Goal: Task Accomplishment & Management: Manage account settings

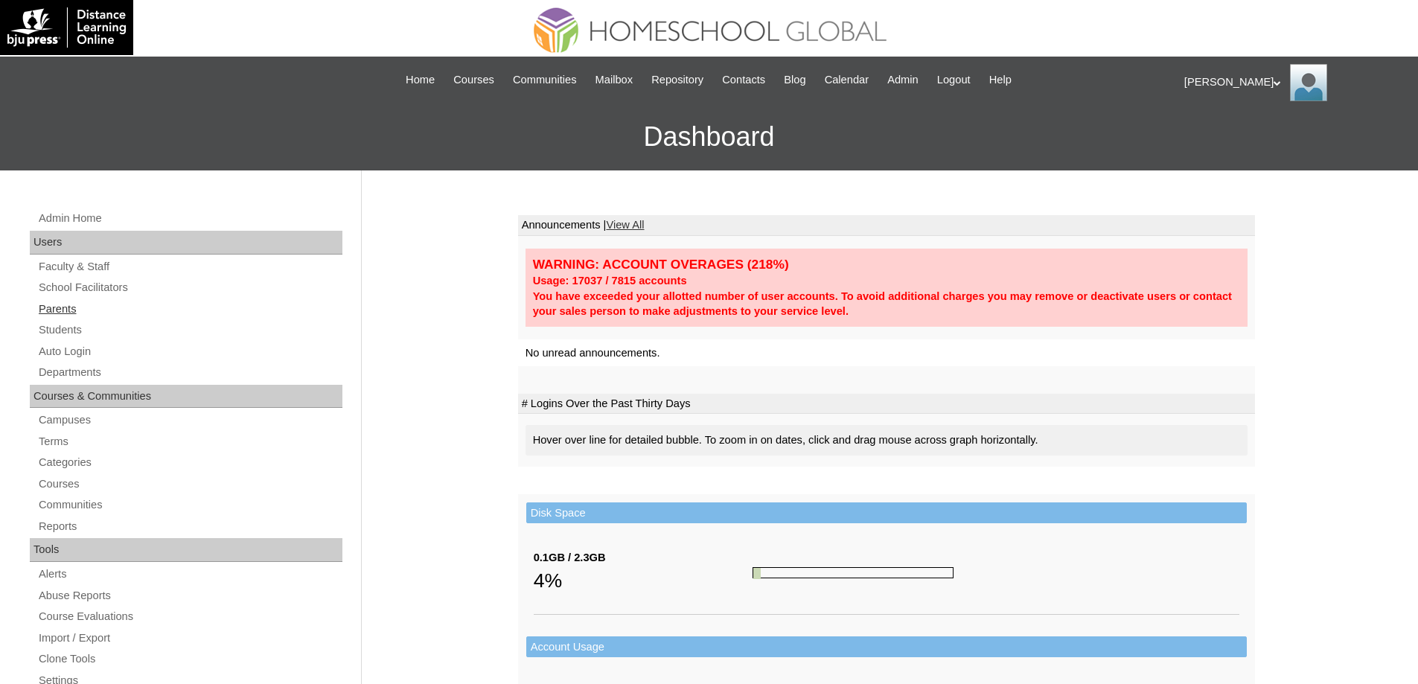
click at [57, 311] on link "Parents" at bounding box center [189, 309] width 305 height 19
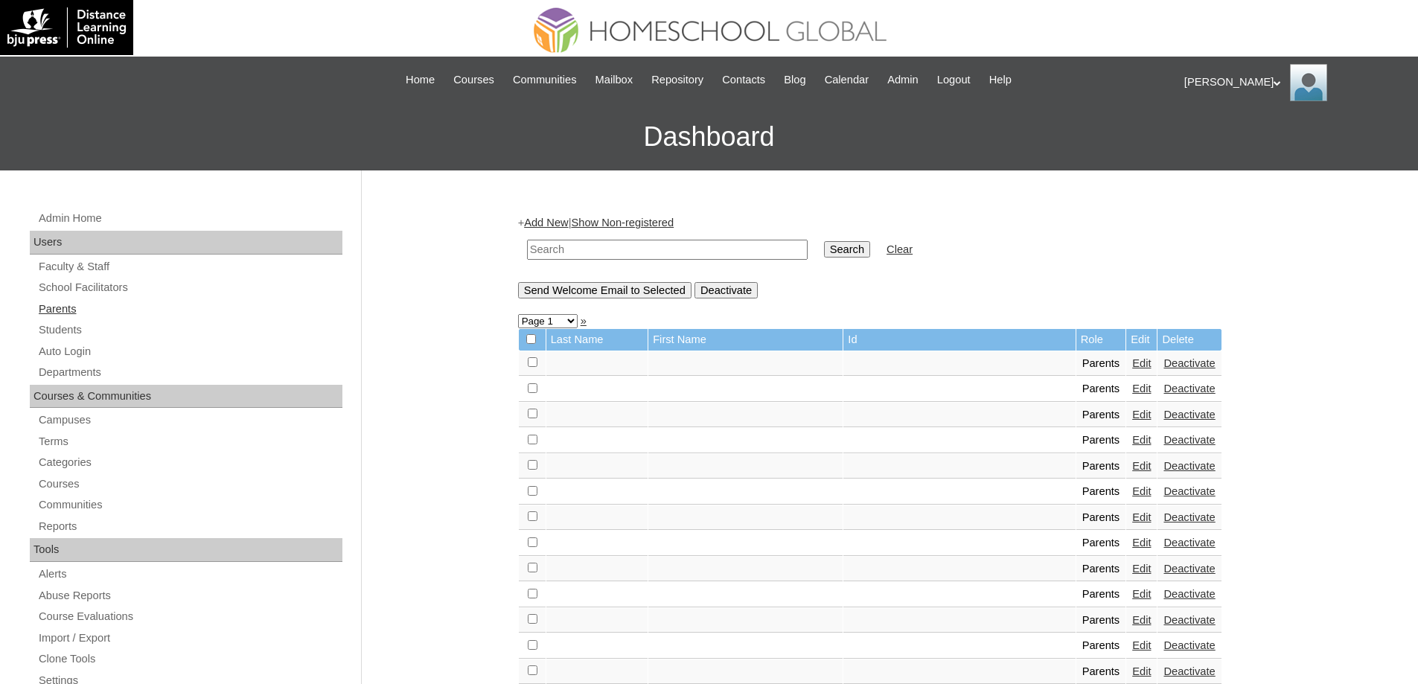
click at [72, 312] on link "Parents" at bounding box center [189, 309] width 305 height 19
click at [87, 309] on link "Parents" at bounding box center [189, 309] width 305 height 19
click at [619, 252] on input "text" at bounding box center [667, 250] width 281 height 20
paste input "MHP00249-TECHPH2021"
type input "MHP00249-TECHPH2021"
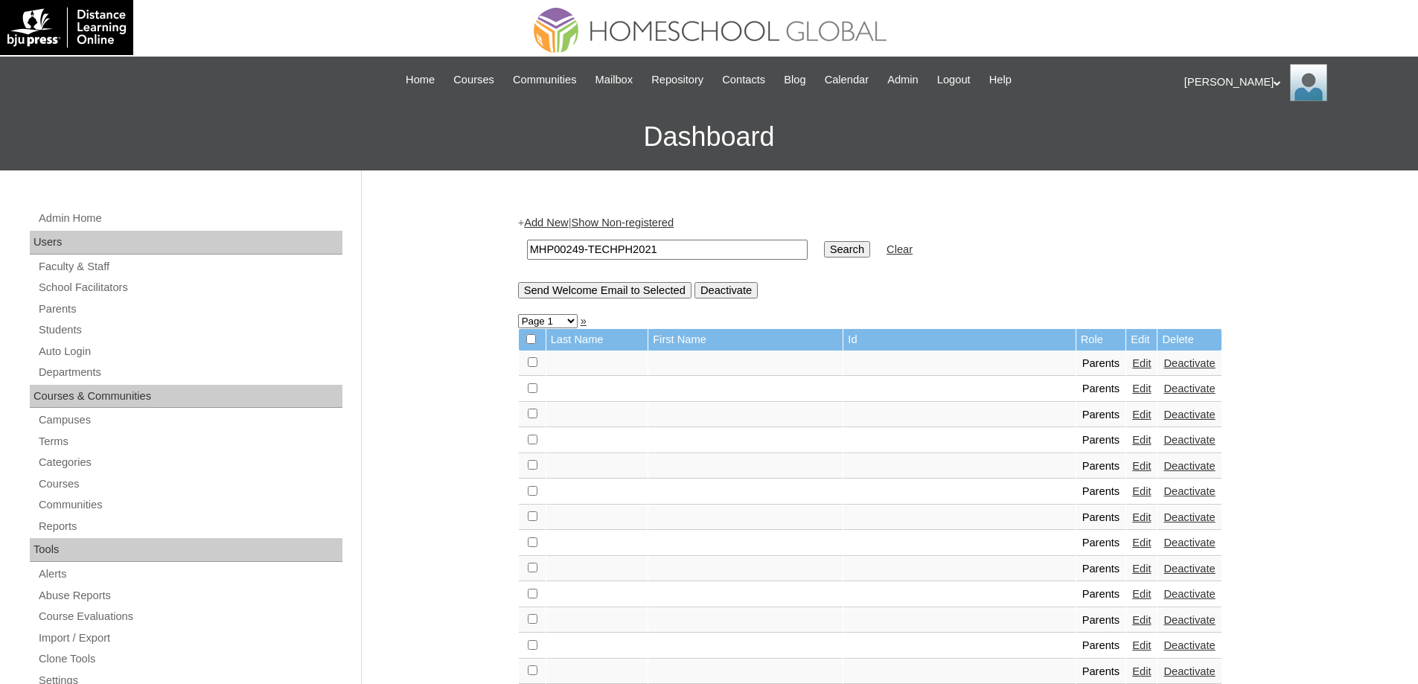
click at [852, 255] on input "Search" at bounding box center [847, 249] width 46 height 16
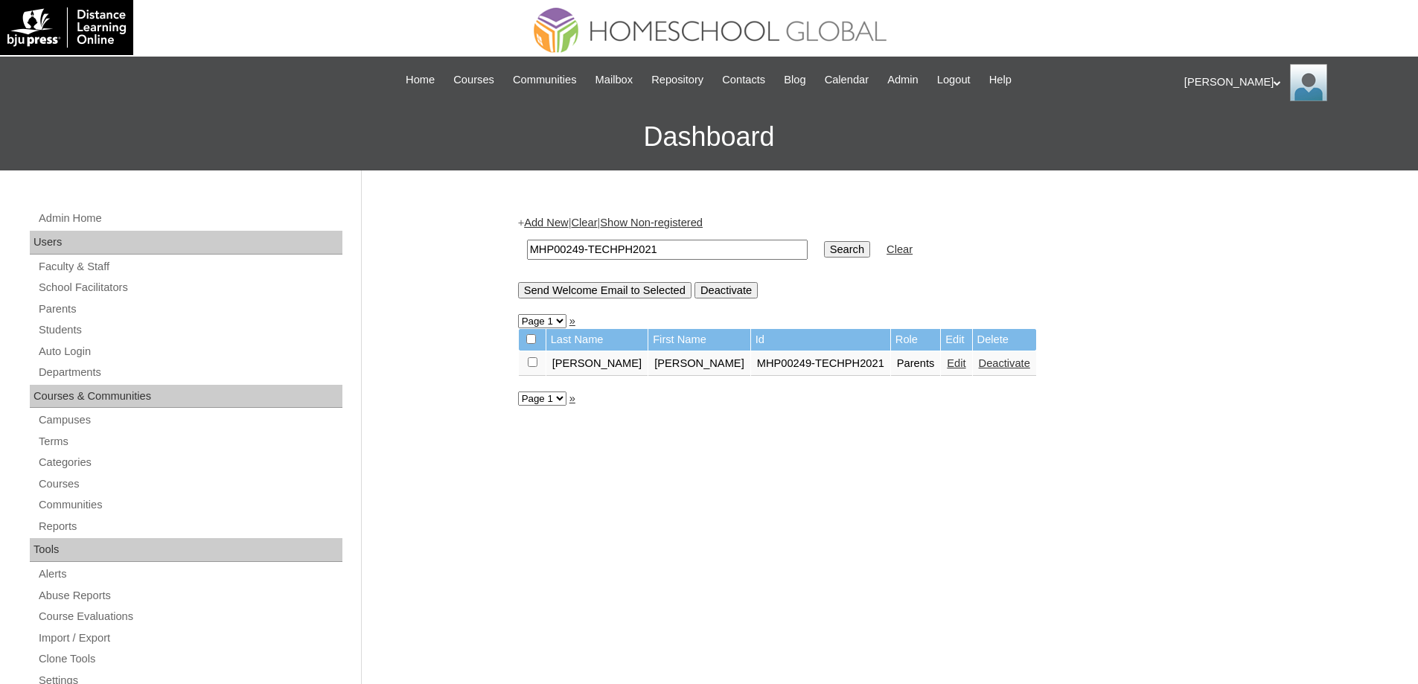
click at [947, 368] on link "Edit" at bounding box center [956, 363] width 19 height 12
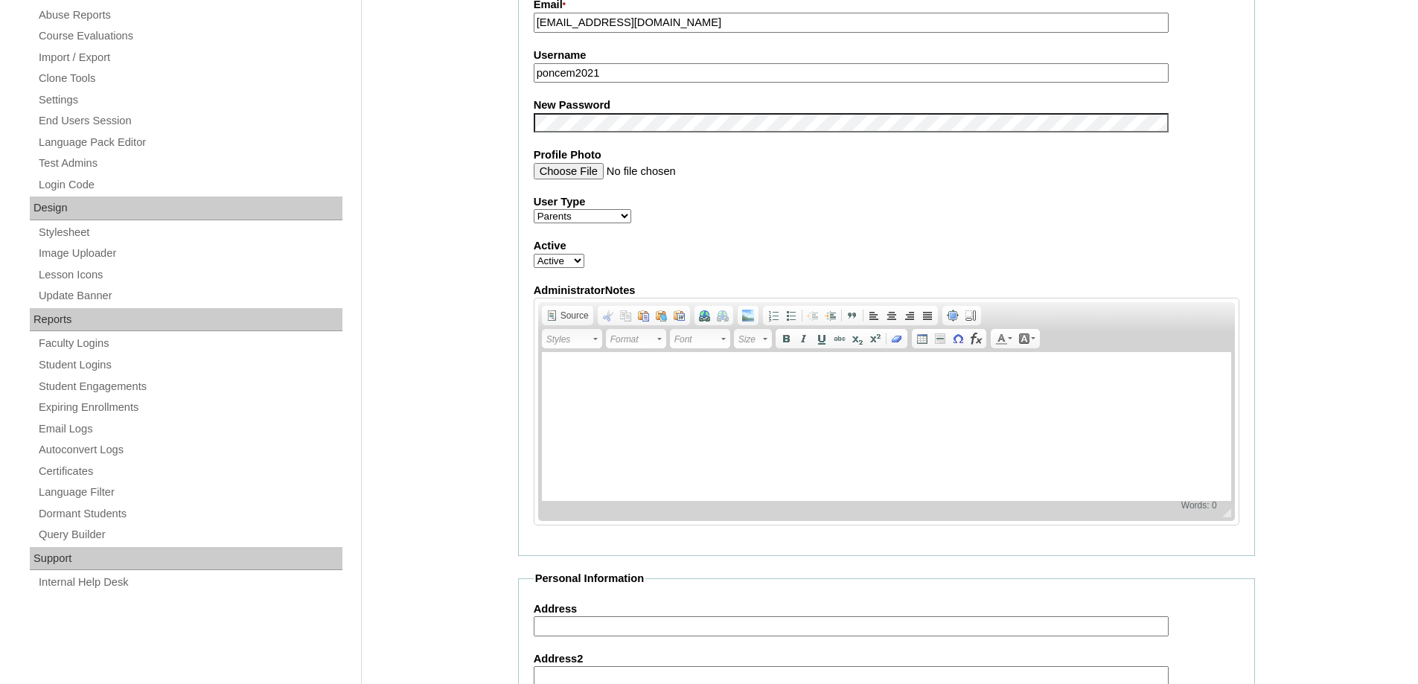
scroll to position [596, 0]
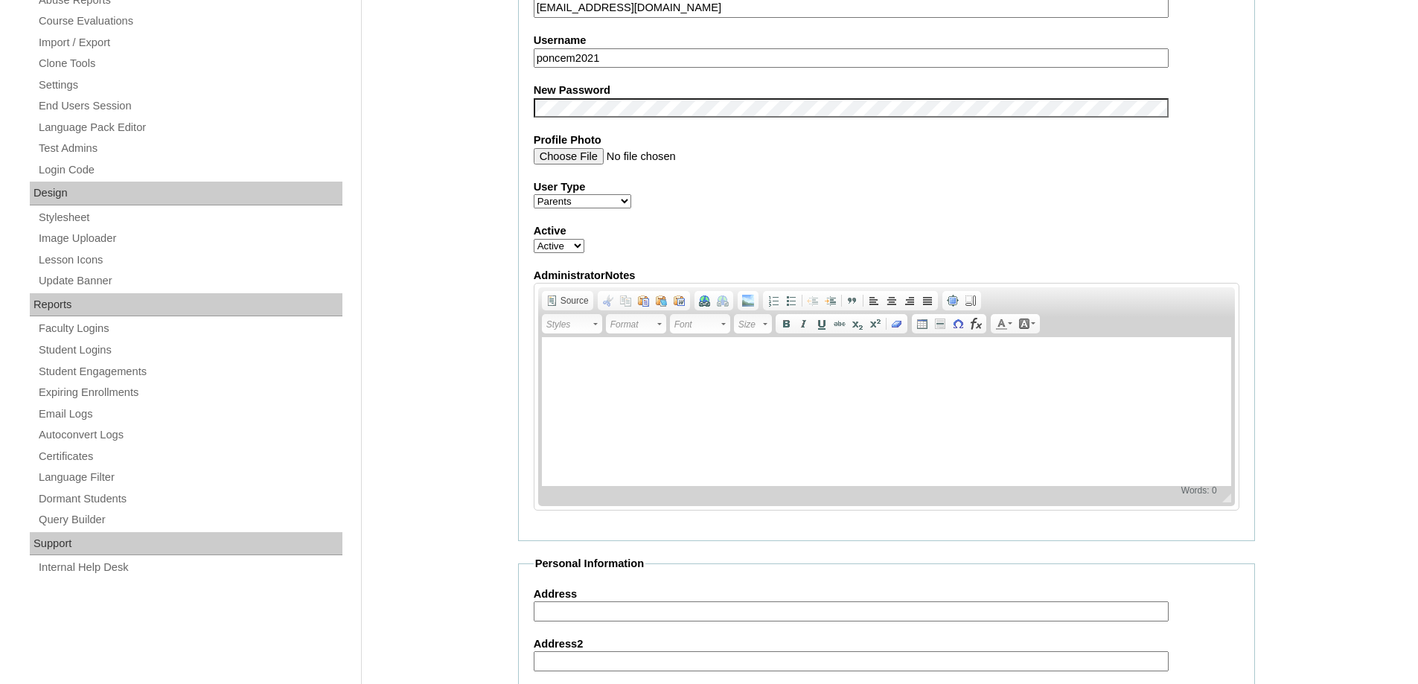
click at [552, 123] on fieldset "Account Information User Id * MHP00249-TECHPH2021 Title Ms. First Name * Fe Ang…" at bounding box center [886, 95] width 737 height 891
click at [473, 152] on div "Admin Home Users Faculty & Staff School Facilitators Parents Students Auto Logi…" at bounding box center [709, 457] width 1418 height 1765
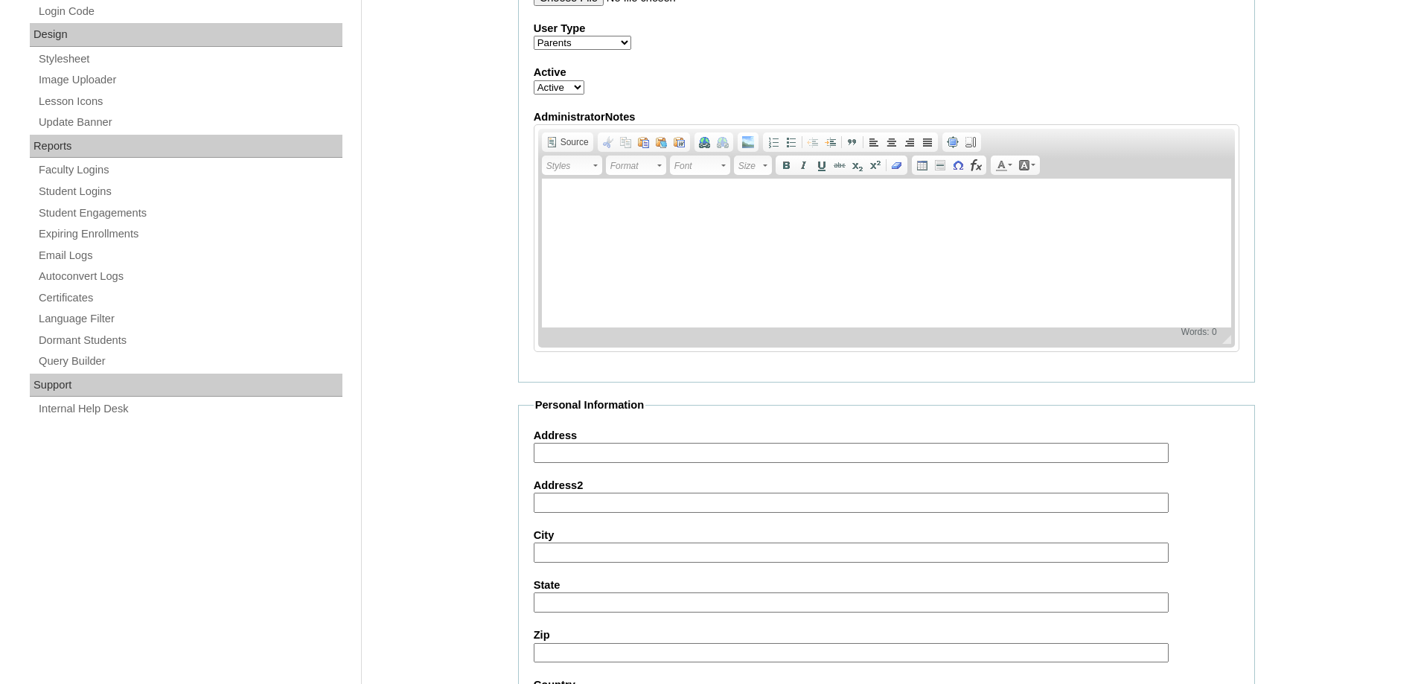
scroll to position [1272, 0]
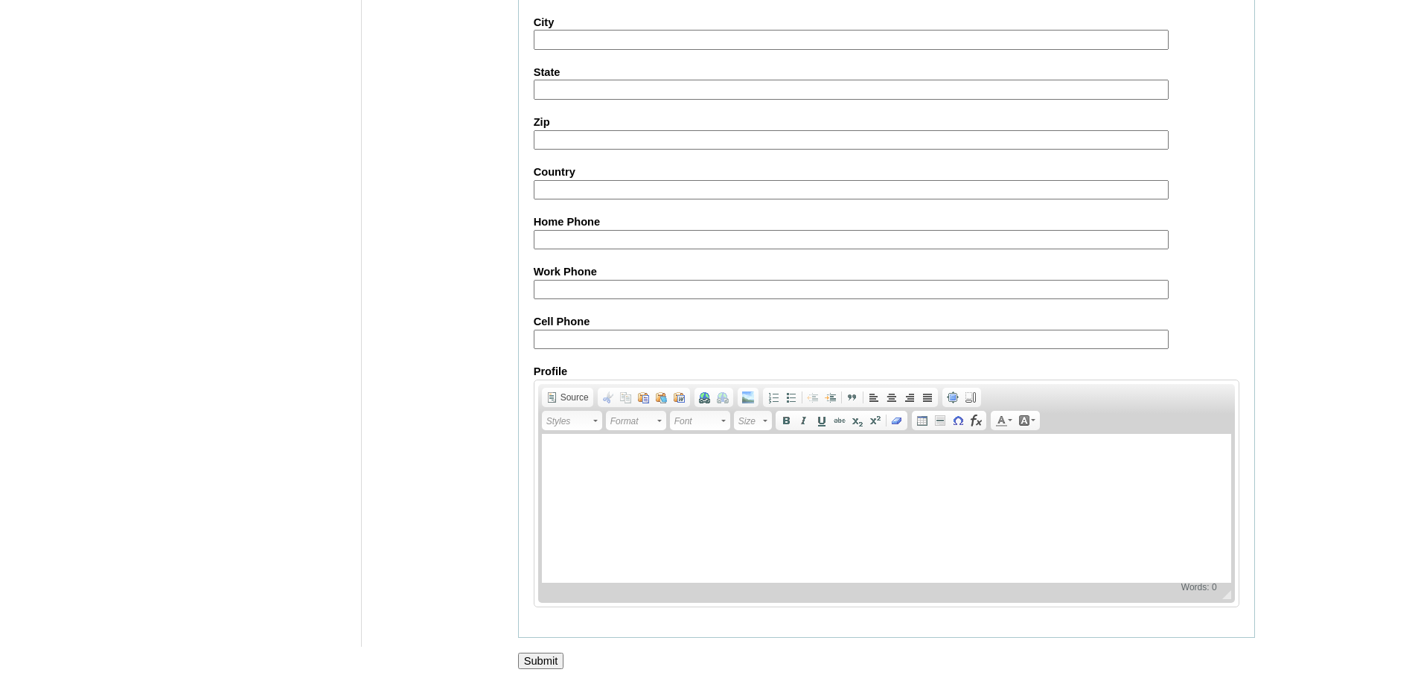
click at [529, 661] on input "Submit" at bounding box center [541, 661] width 46 height 16
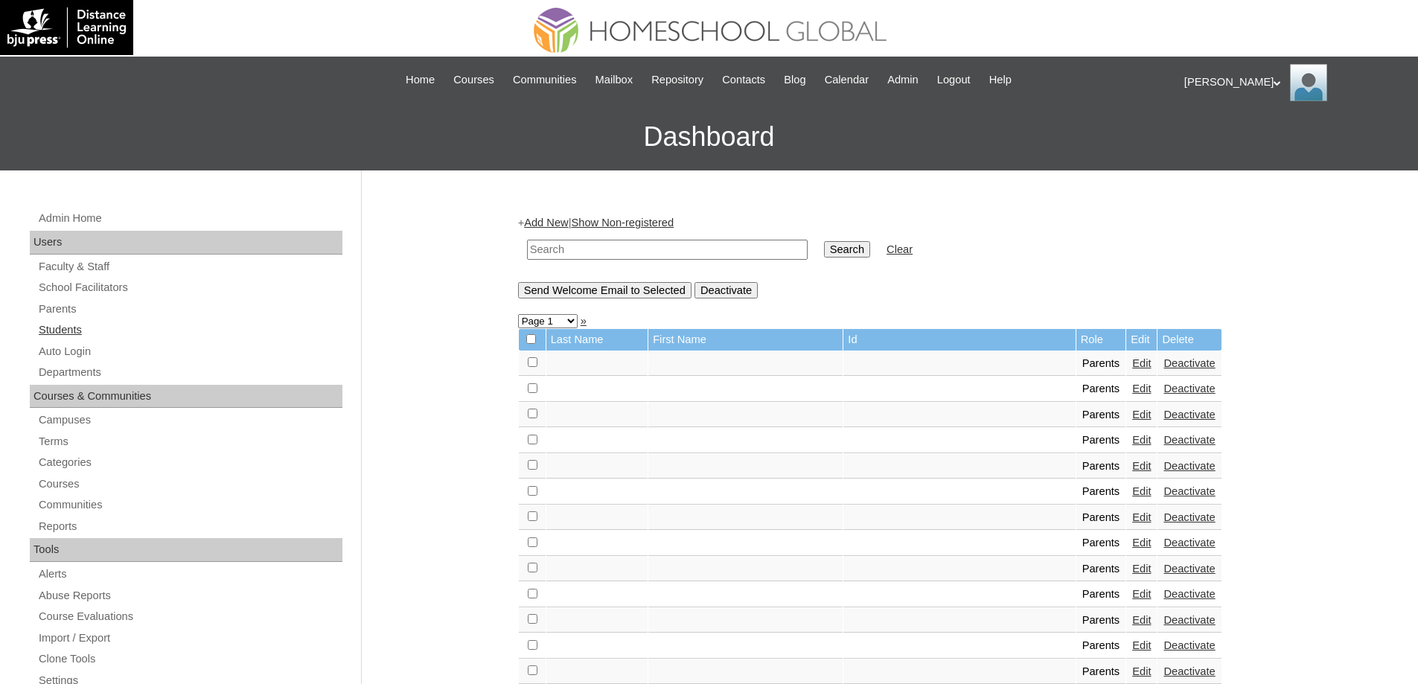
click at [98, 337] on link "Students" at bounding box center [189, 330] width 305 height 19
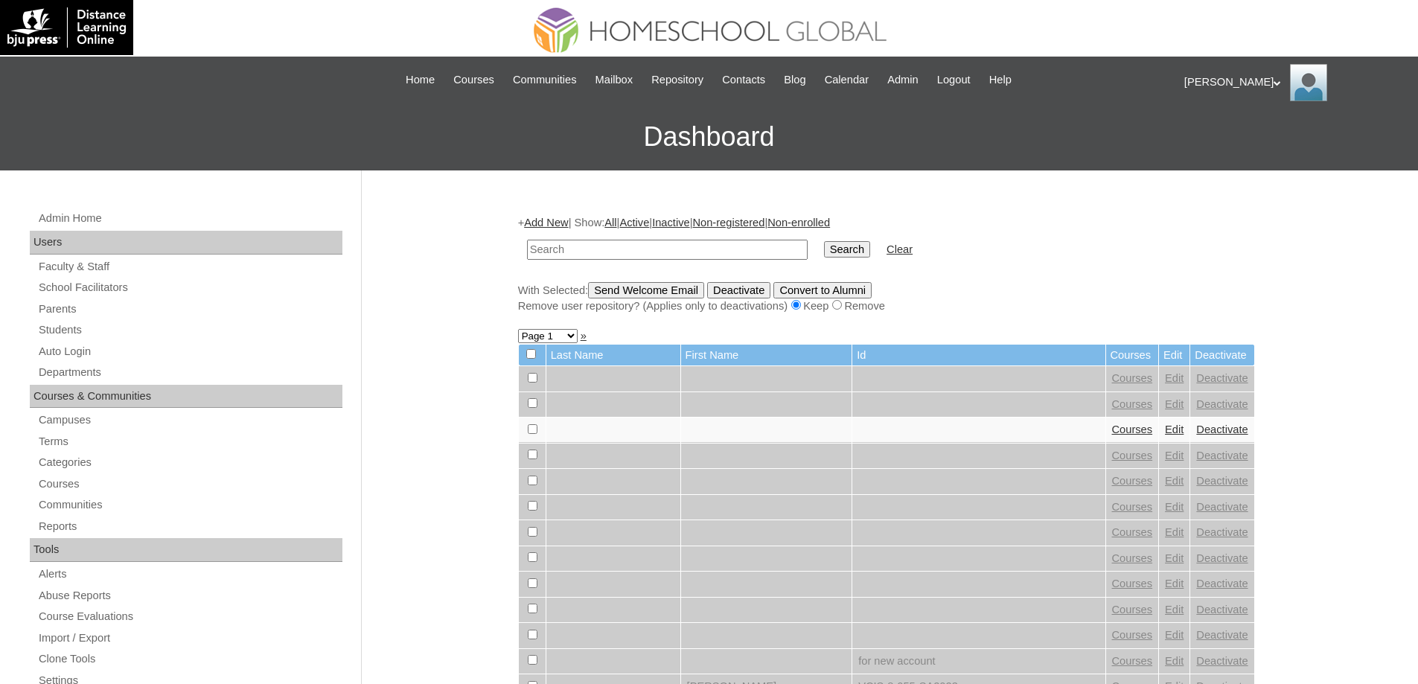
drag, startPoint x: 0, startPoint y: 0, endPoint x: 630, endPoint y: 257, distance: 680.2
click at [630, 257] on input "text" at bounding box center [667, 250] width 281 height 20
type input "MHS0335-TECHPH2021"
click at [835, 246] on input "Search" at bounding box center [847, 249] width 46 height 16
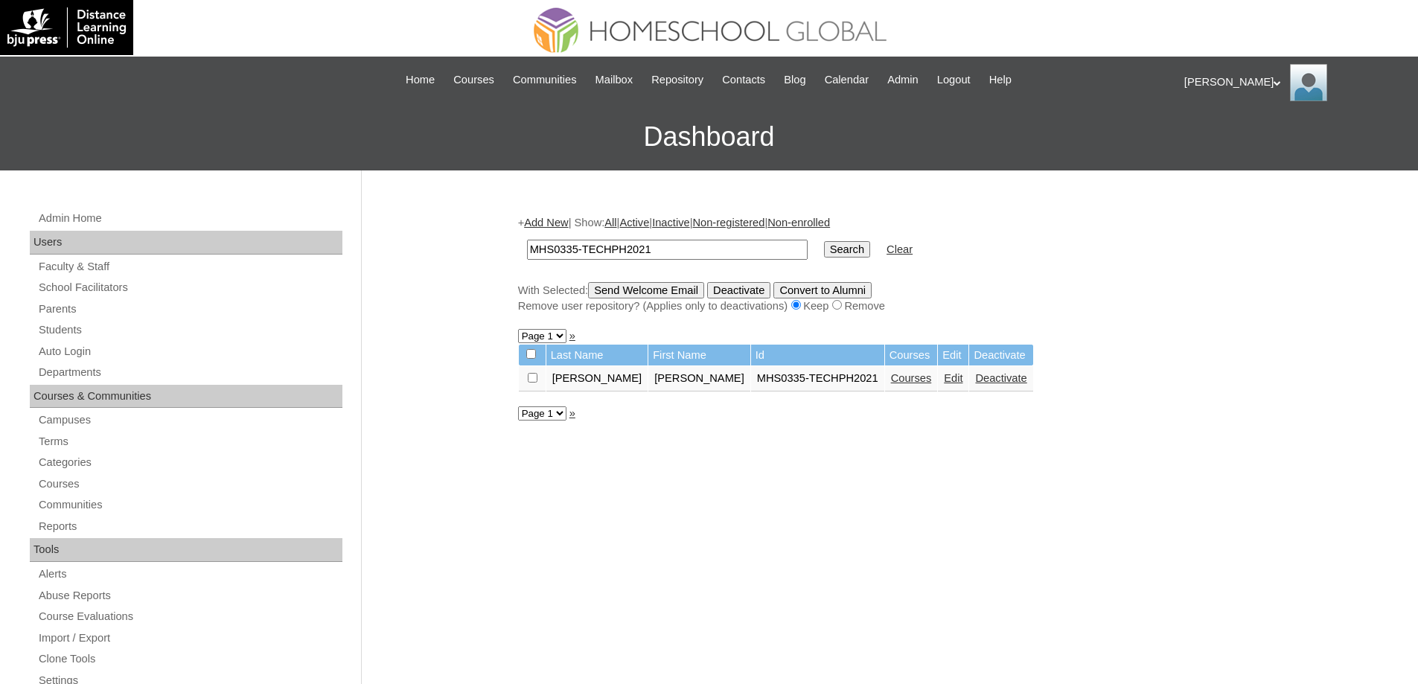
click at [944, 377] on link "Edit" at bounding box center [953, 378] width 19 height 12
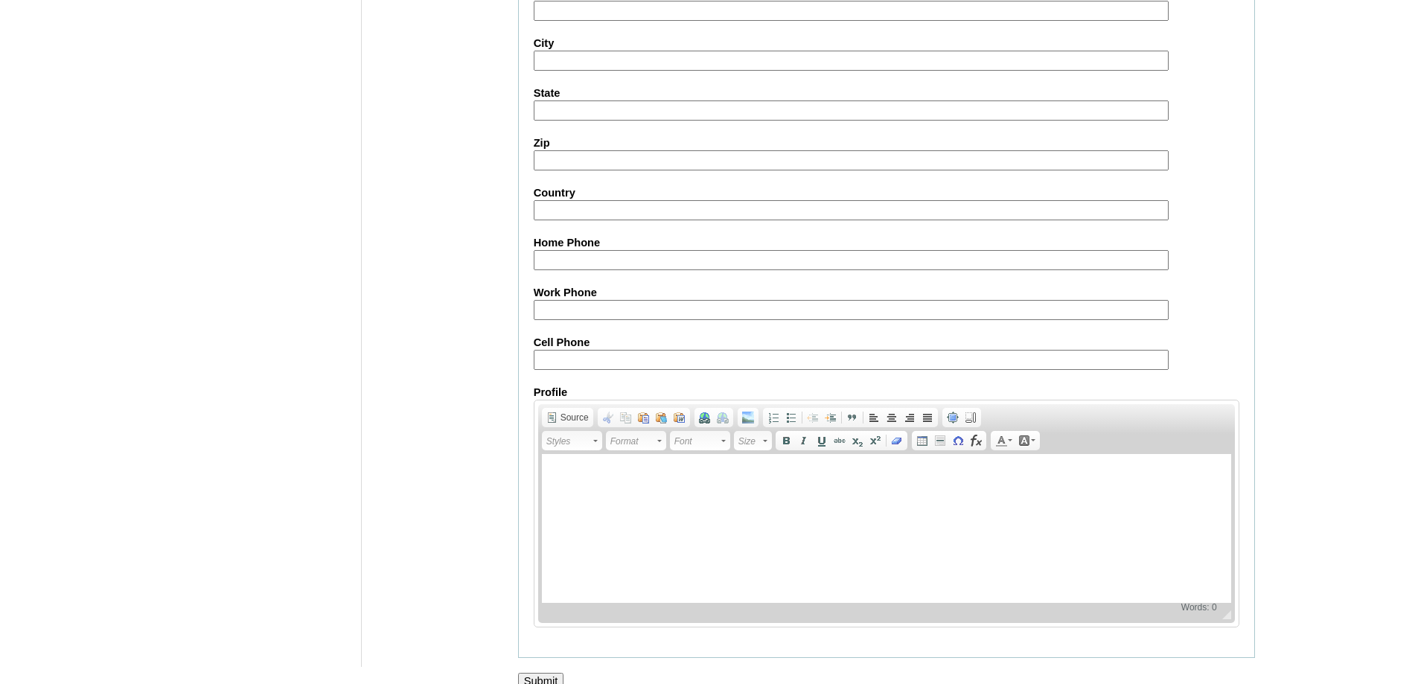
scroll to position [1584, 0]
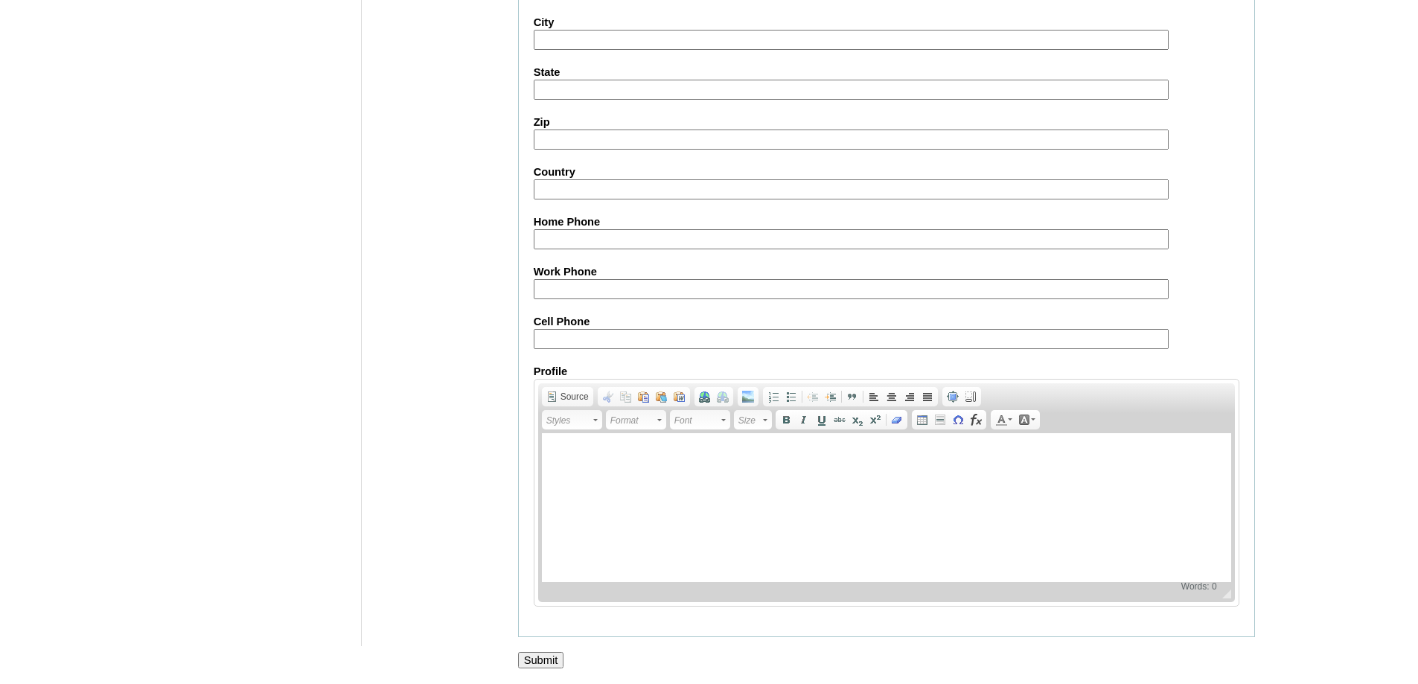
click at [529, 659] on input "Submit" at bounding box center [541, 660] width 46 height 16
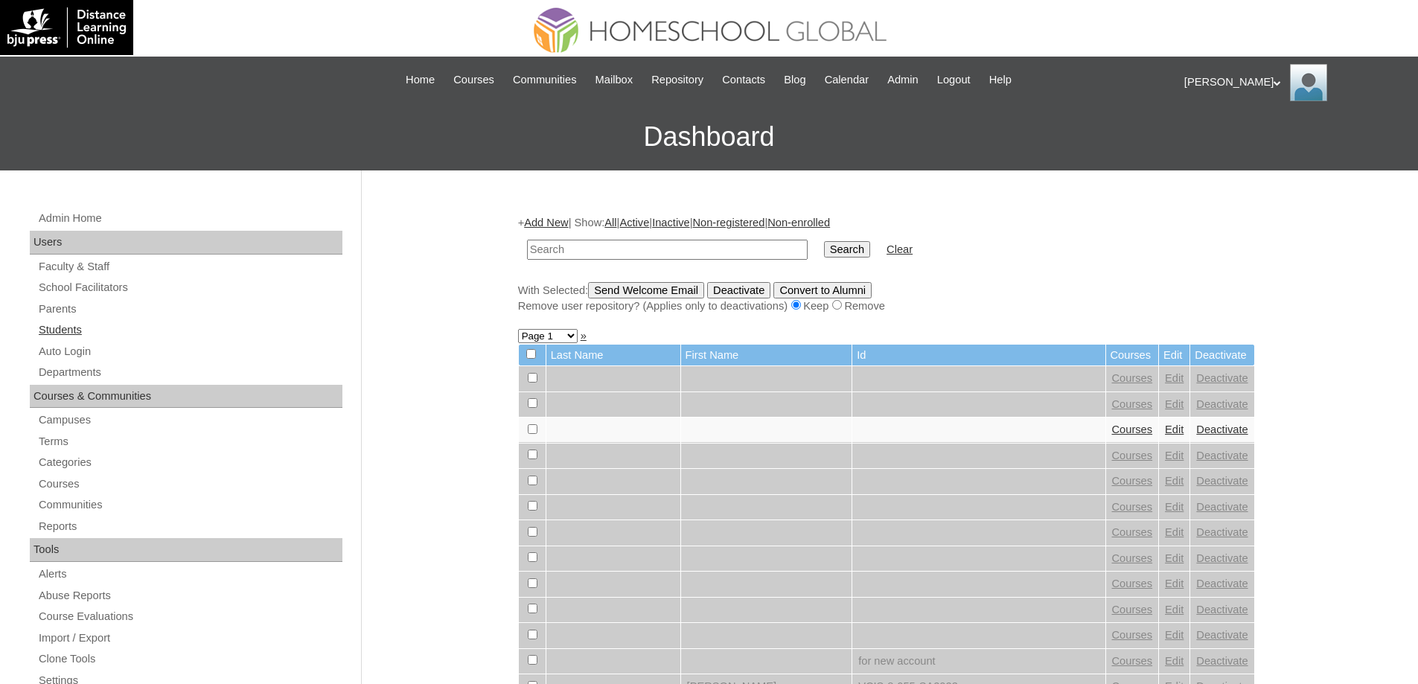
click at [109, 326] on link "Students" at bounding box center [189, 330] width 305 height 19
drag, startPoint x: 0, startPoint y: 0, endPoint x: 791, endPoint y: 264, distance: 833.4
click at [712, 255] on input "text" at bounding box center [667, 250] width 281 height 20
type input "MHS0335-TECHPH2021"
click at [861, 261] on td "Search" at bounding box center [847, 249] width 61 height 35
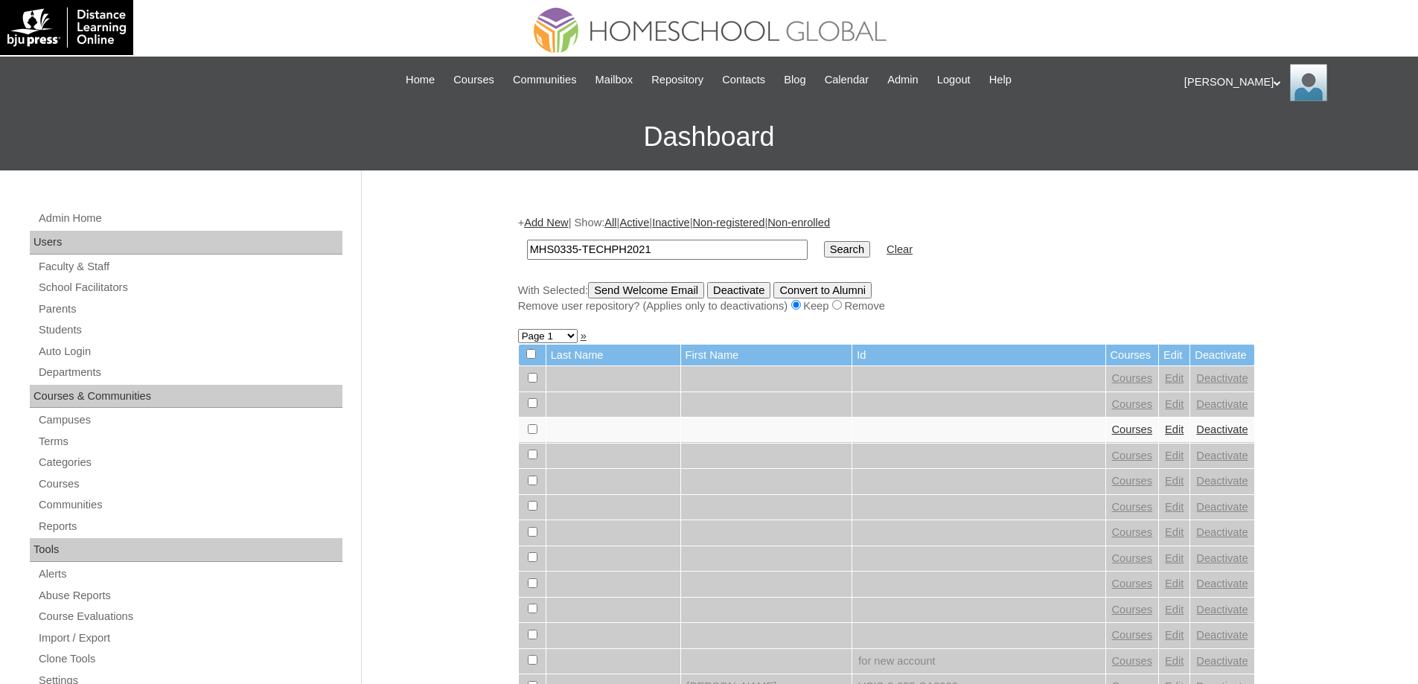
click at [858, 248] on input "Search" at bounding box center [847, 249] width 46 height 16
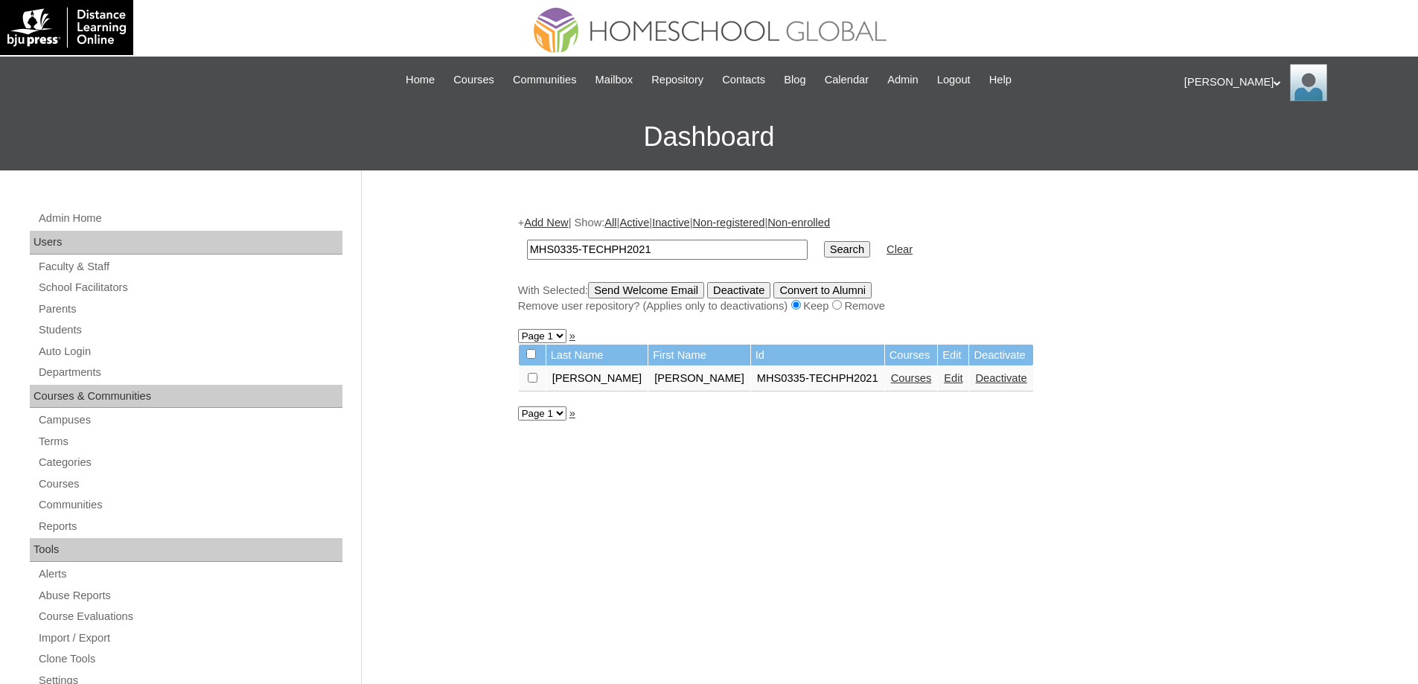
click at [891, 384] on link "Courses" at bounding box center [911, 378] width 41 height 12
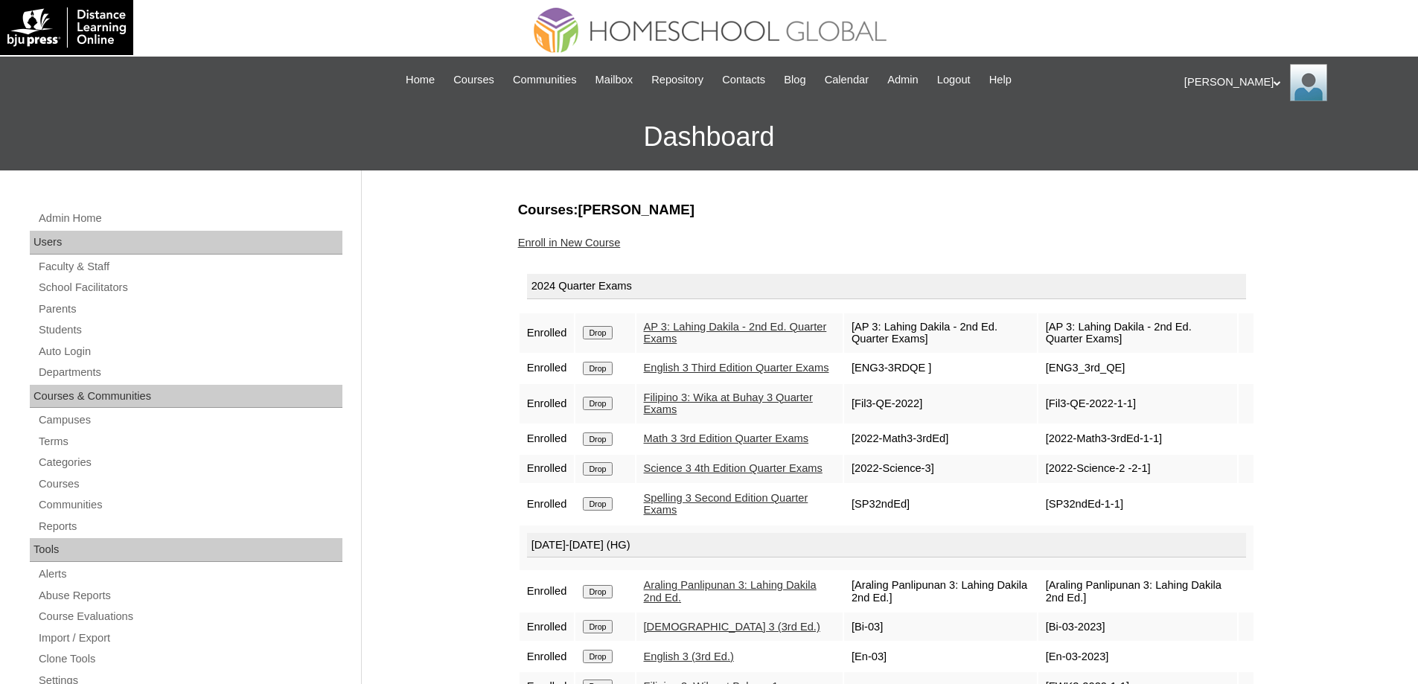
click at [598, 331] on input "Drop" at bounding box center [597, 332] width 29 height 13
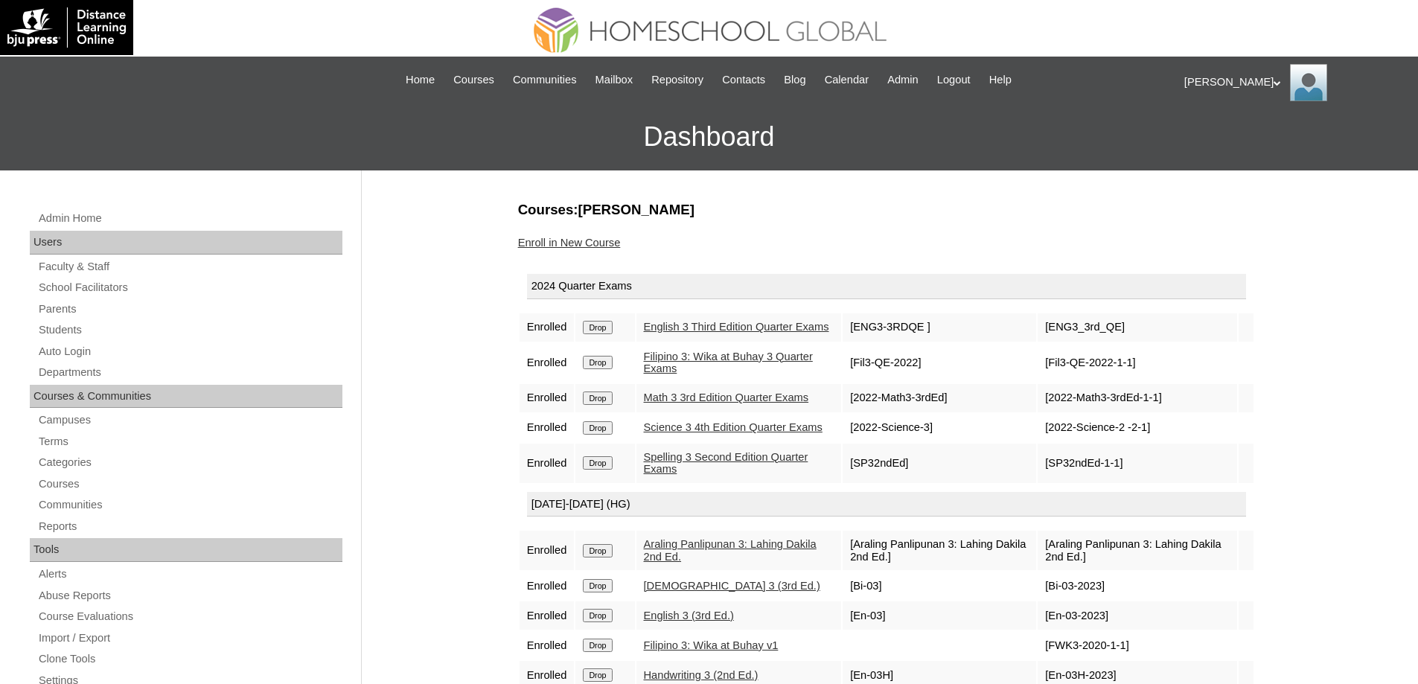
drag, startPoint x: 598, startPoint y: 332, endPoint x: 767, endPoint y: 56, distance: 323.8
click at [599, 331] on input "Drop" at bounding box center [597, 327] width 29 height 13
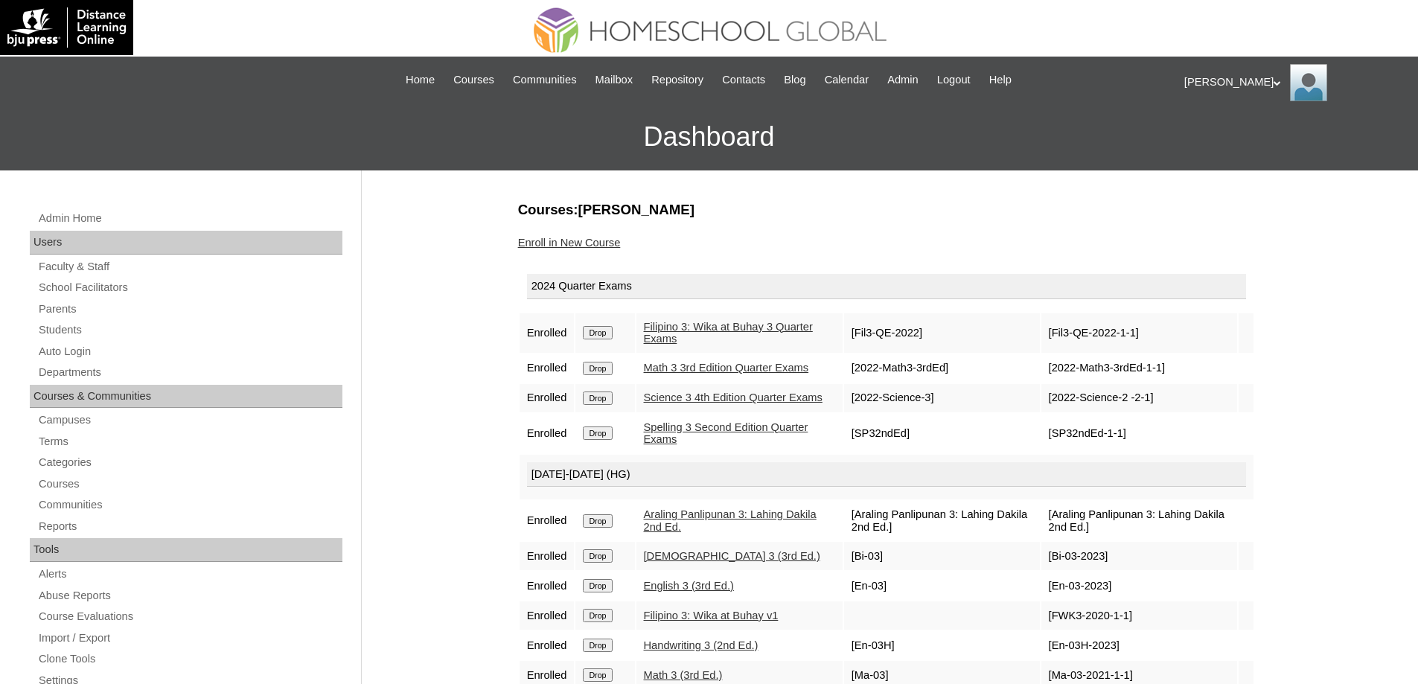
click at [607, 337] on input "Drop" at bounding box center [597, 332] width 29 height 13
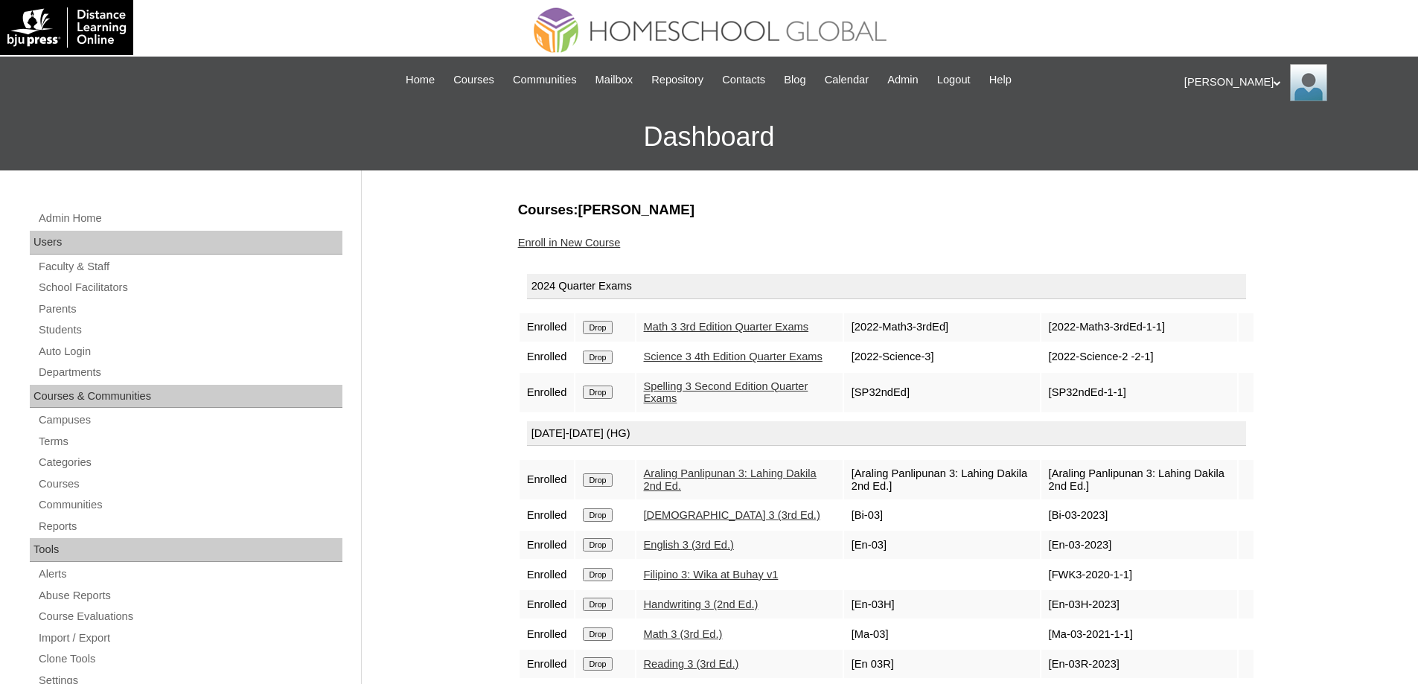
drag, startPoint x: 0, startPoint y: 0, endPoint x: 777, endPoint y: 56, distance: 779.3
click at [610, 331] on input "Drop" at bounding box center [597, 327] width 29 height 13
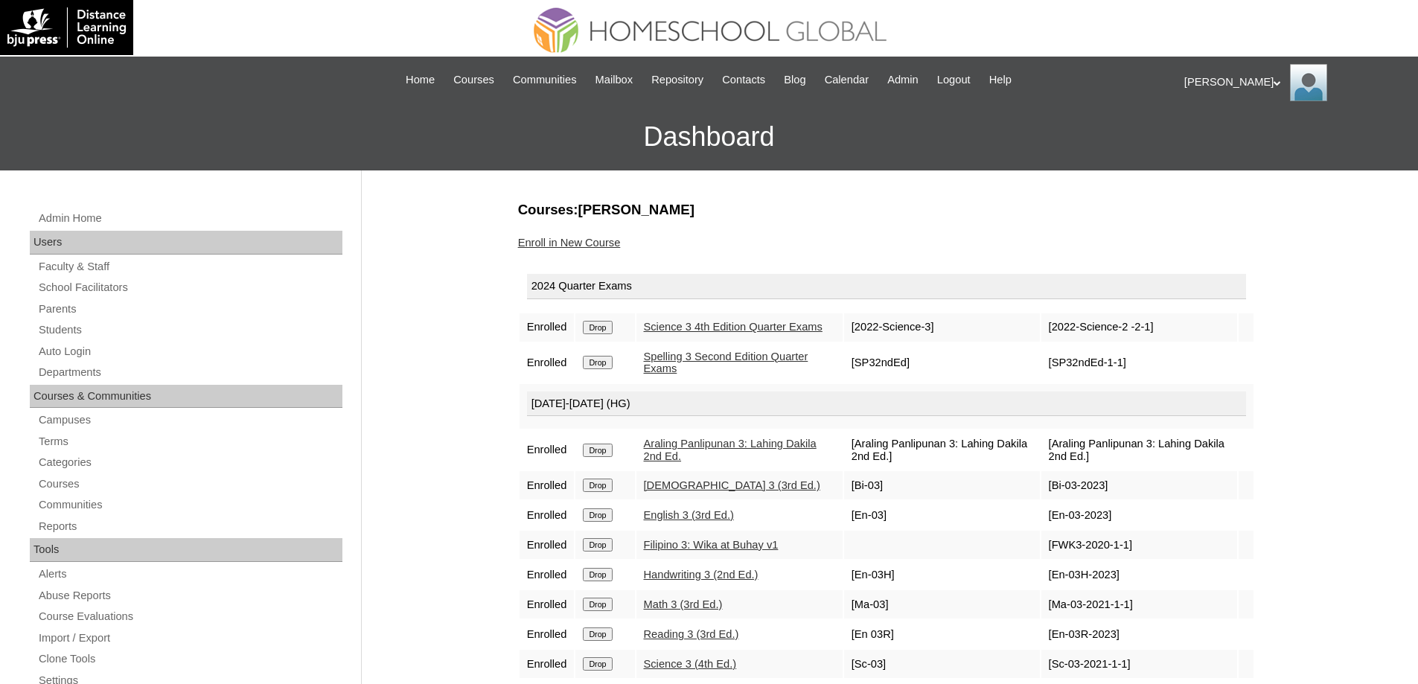
click at [603, 334] on input "Drop" at bounding box center [597, 327] width 29 height 13
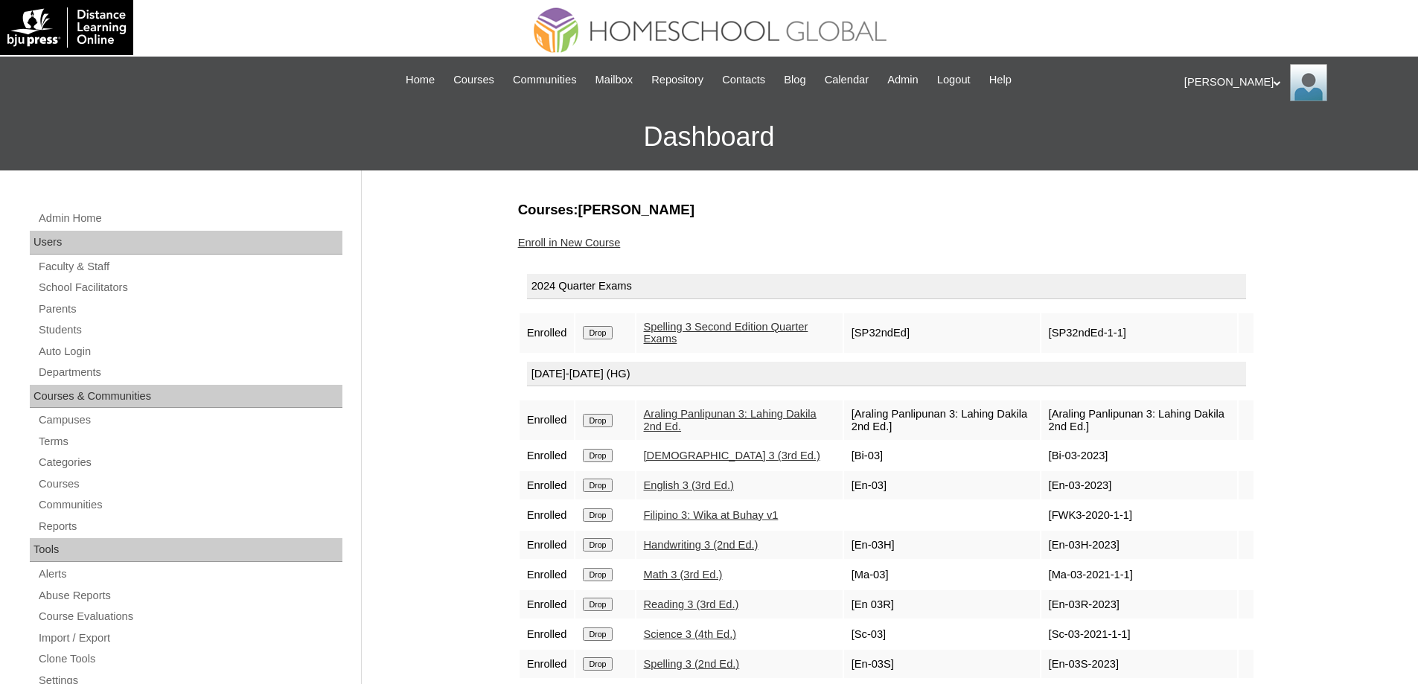
click at [605, 328] on input "Drop" at bounding box center [597, 332] width 29 height 13
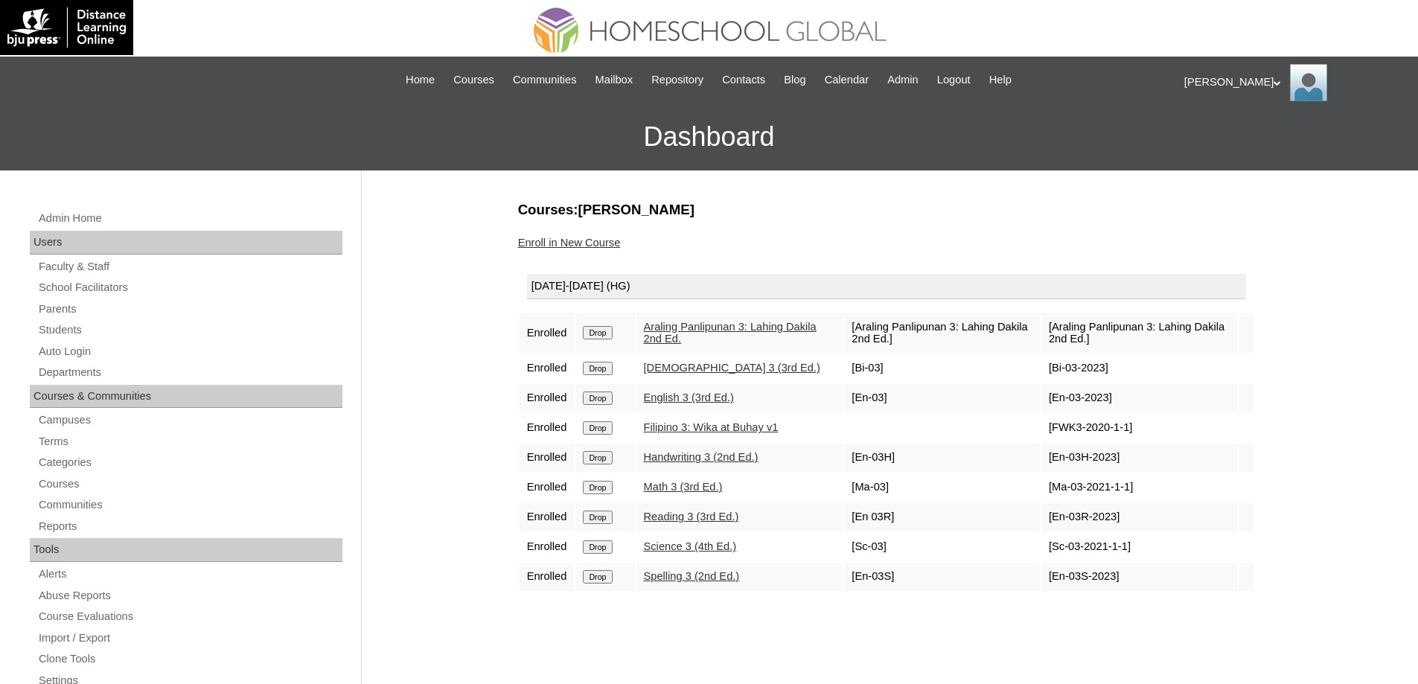
click at [601, 334] on input "Drop" at bounding box center [597, 332] width 29 height 13
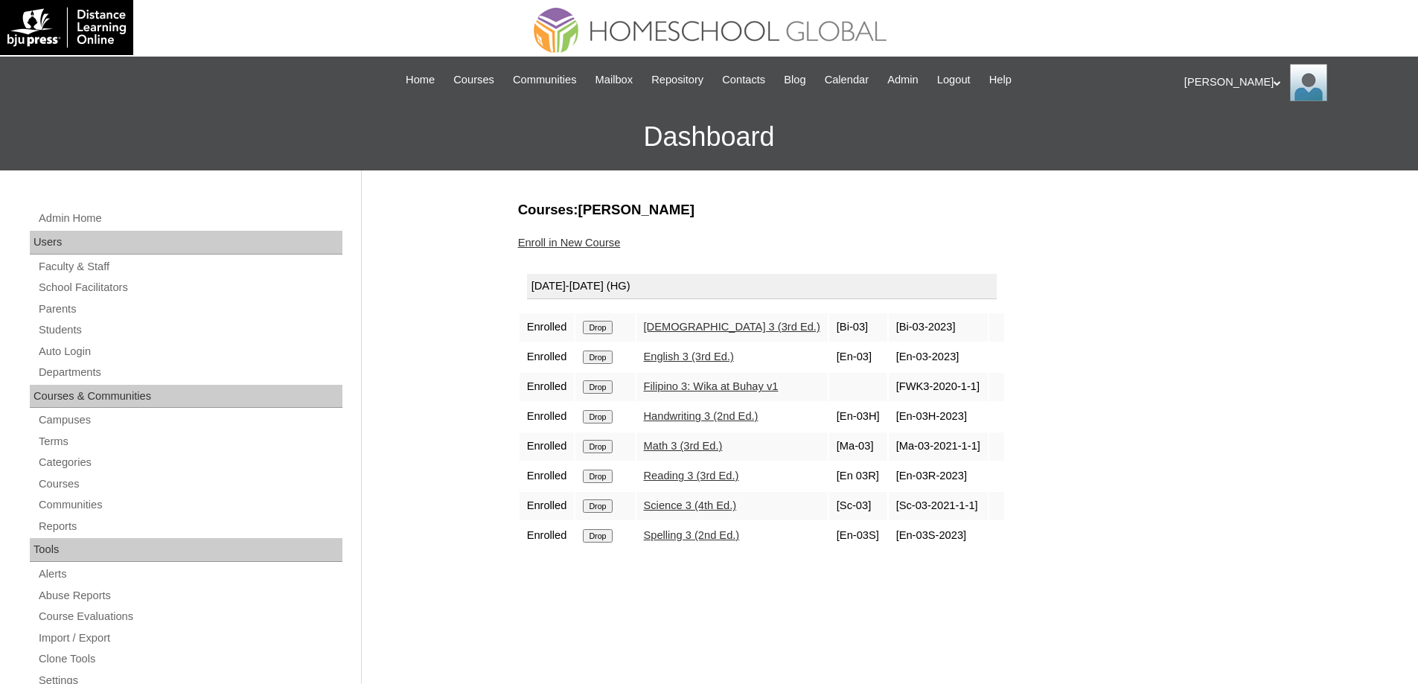
click at [610, 328] on input "Drop" at bounding box center [597, 327] width 29 height 13
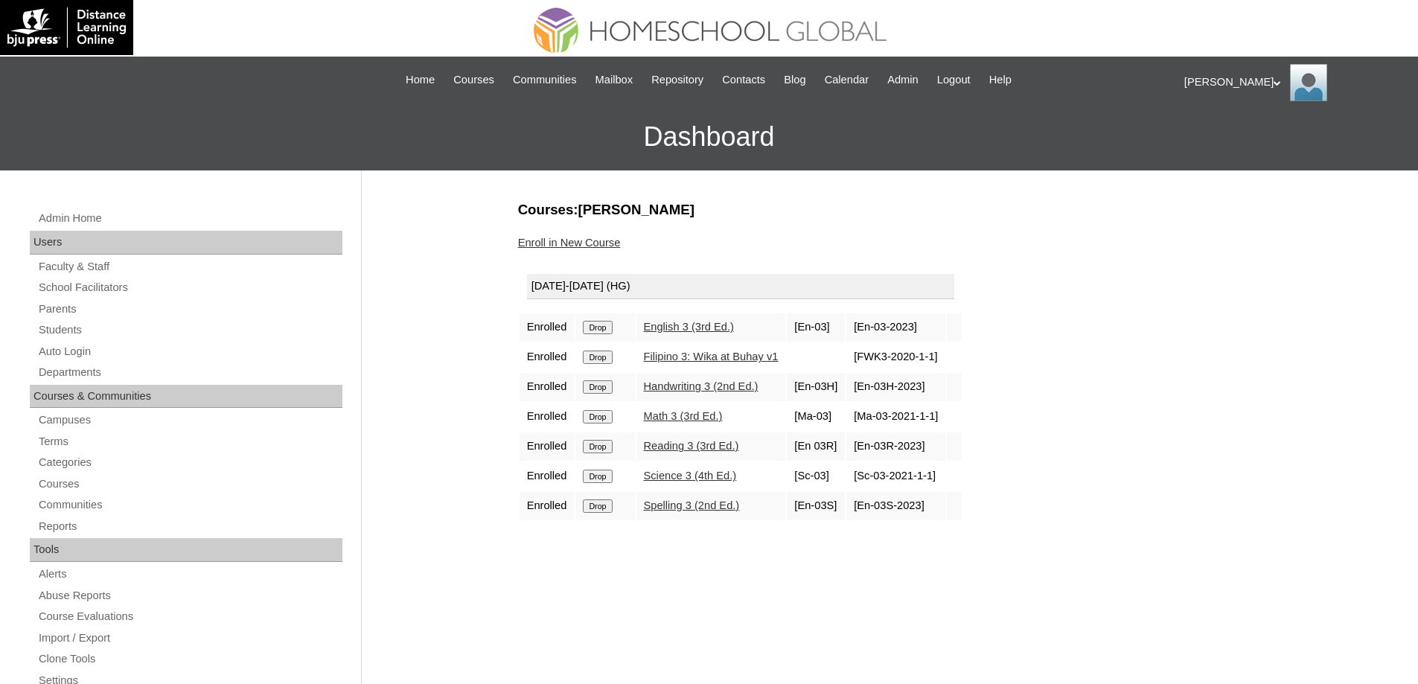
click at [605, 328] on input "Drop" at bounding box center [597, 327] width 29 height 13
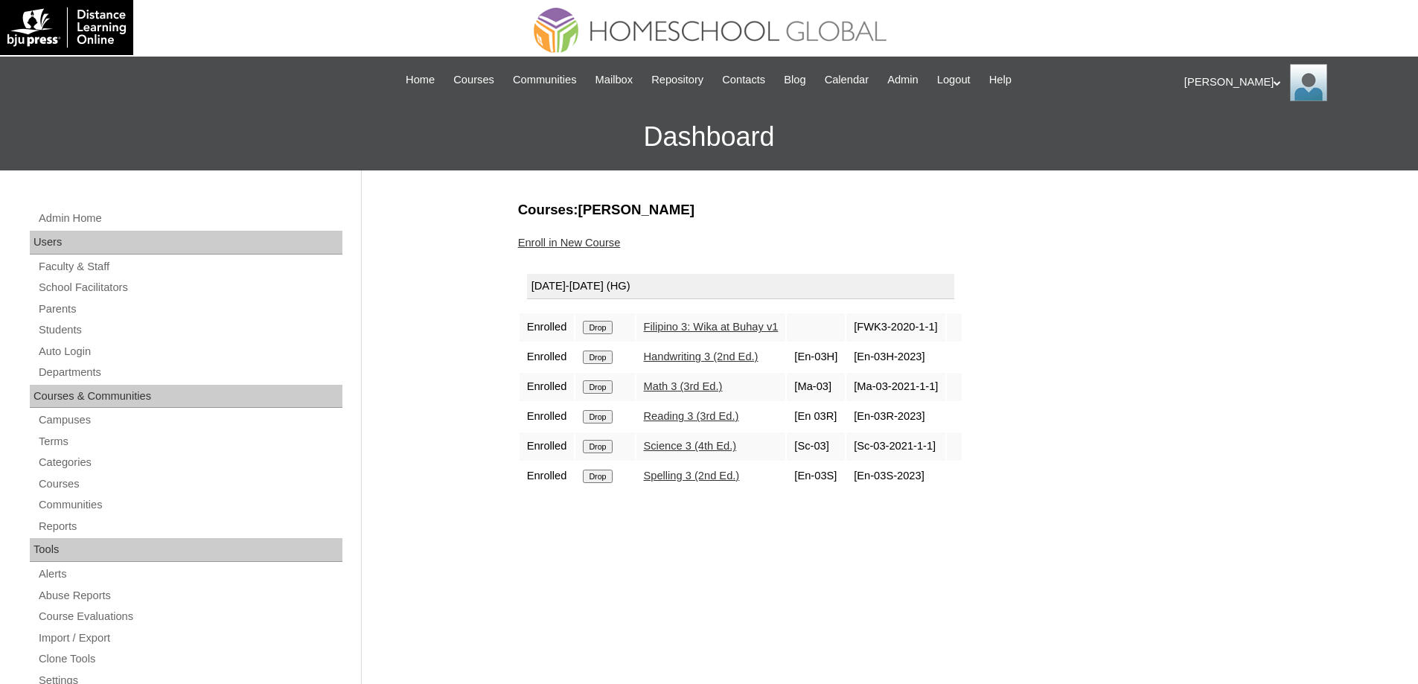
click at [599, 326] on input "Drop" at bounding box center [597, 327] width 29 height 13
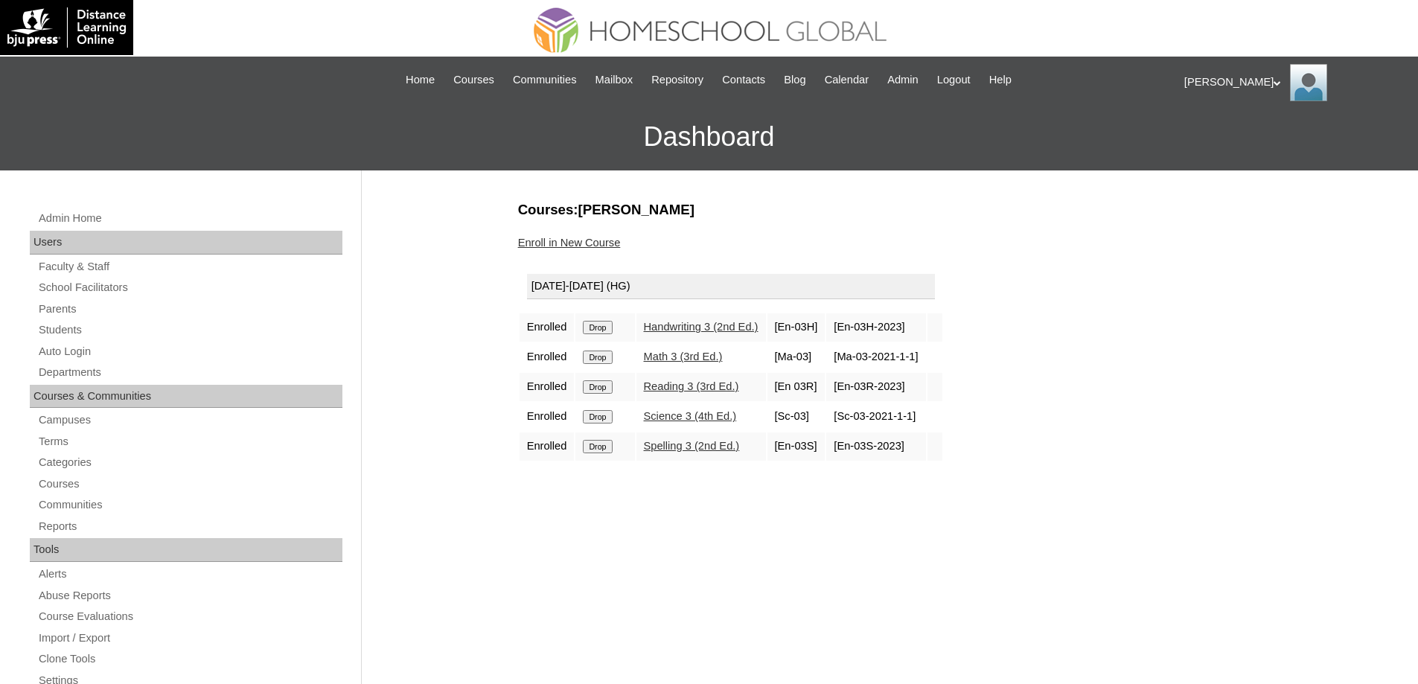
click at [596, 331] on input "Drop" at bounding box center [597, 327] width 29 height 13
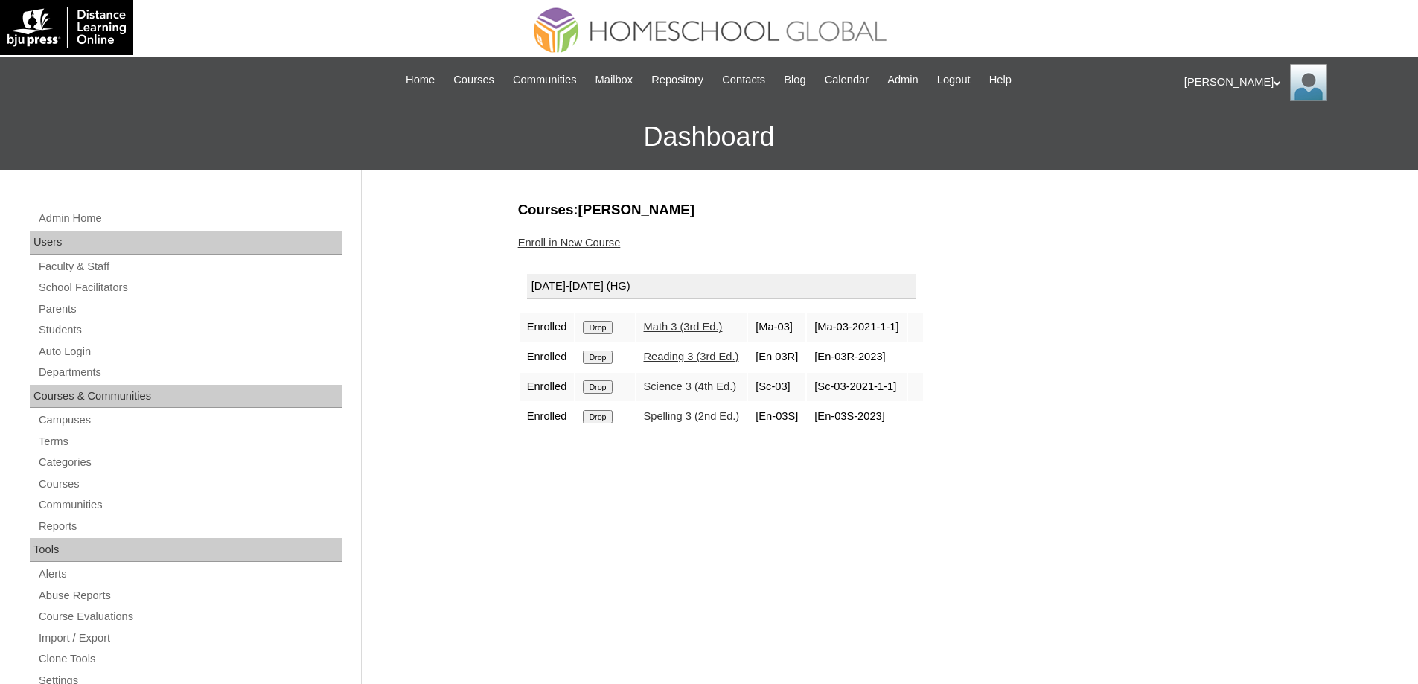
click at [602, 326] on input "Drop" at bounding box center [597, 327] width 29 height 13
click at [612, 330] on input "Drop" at bounding box center [597, 327] width 29 height 13
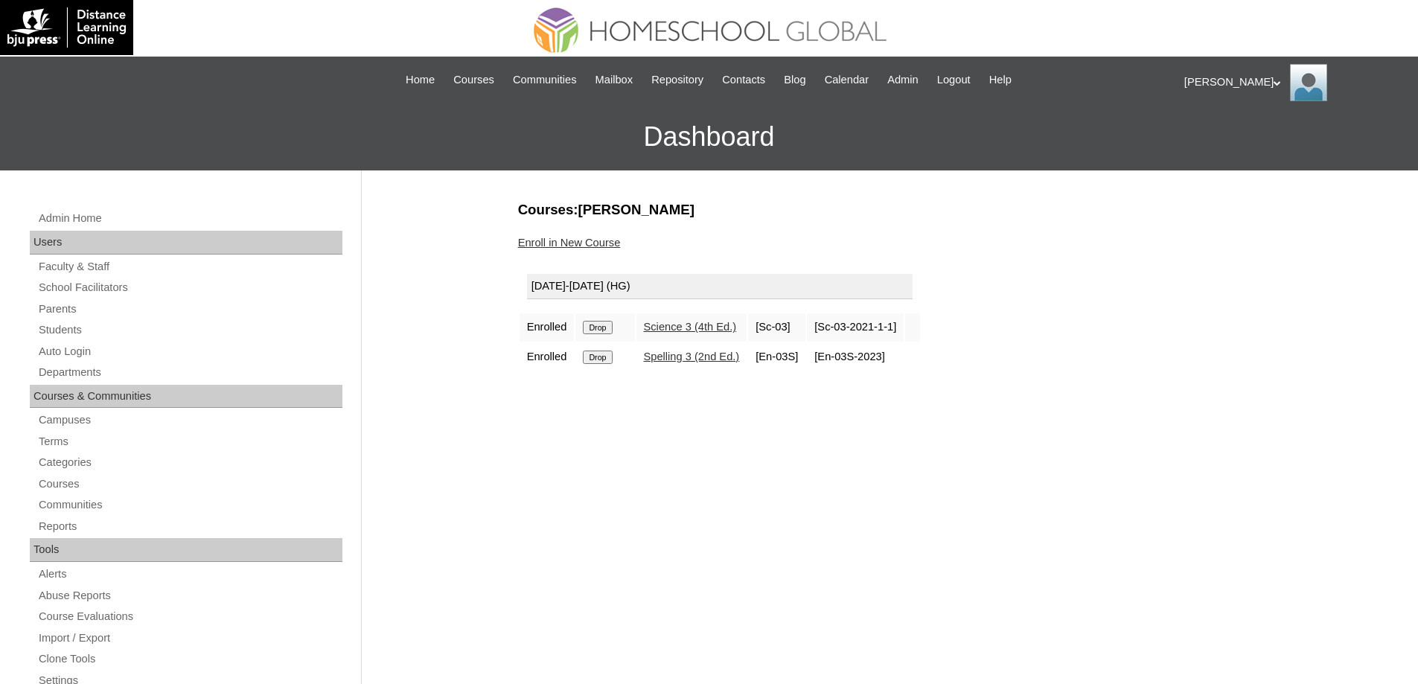
drag, startPoint x: 0, startPoint y: 0, endPoint x: 764, endPoint y: 53, distance: 765.7
click at [598, 327] on input "Drop" at bounding box center [597, 327] width 29 height 13
click at [610, 328] on input "Drop" at bounding box center [597, 327] width 29 height 13
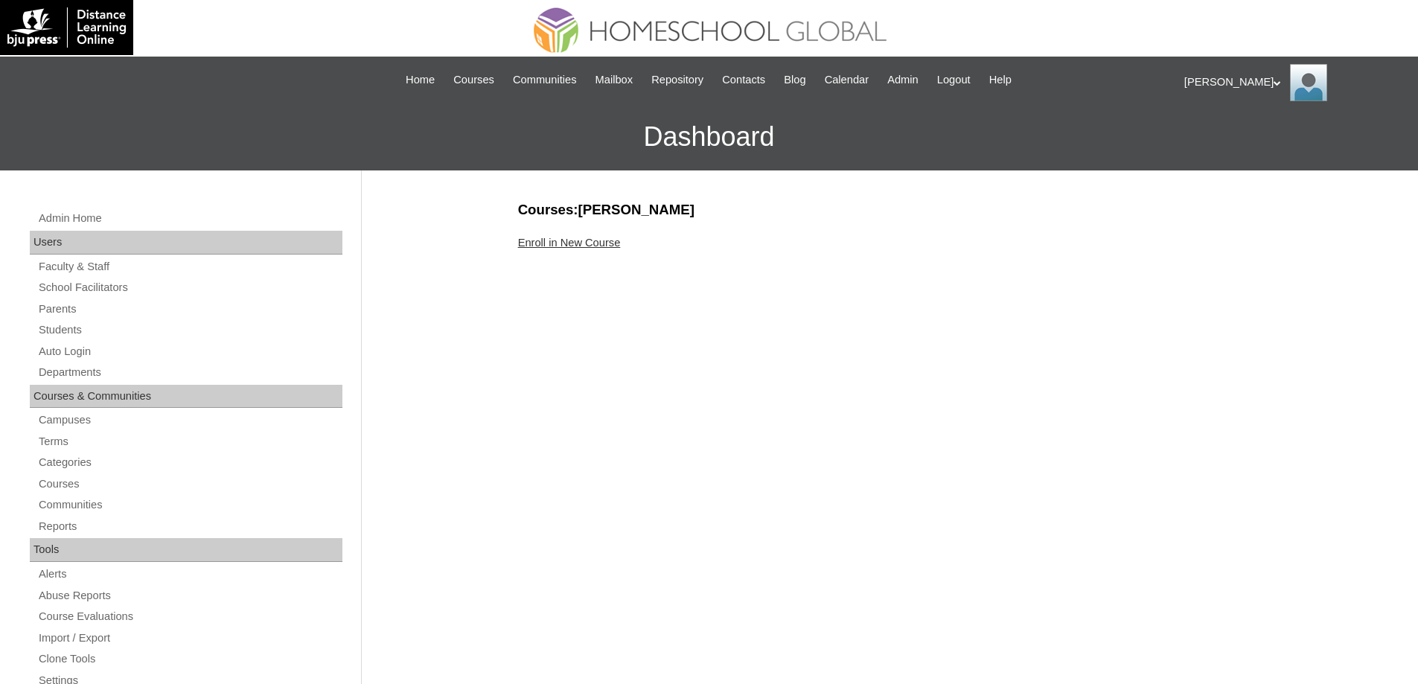
click at [605, 249] on link "Enroll in New Course" at bounding box center [569, 243] width 103 height 12
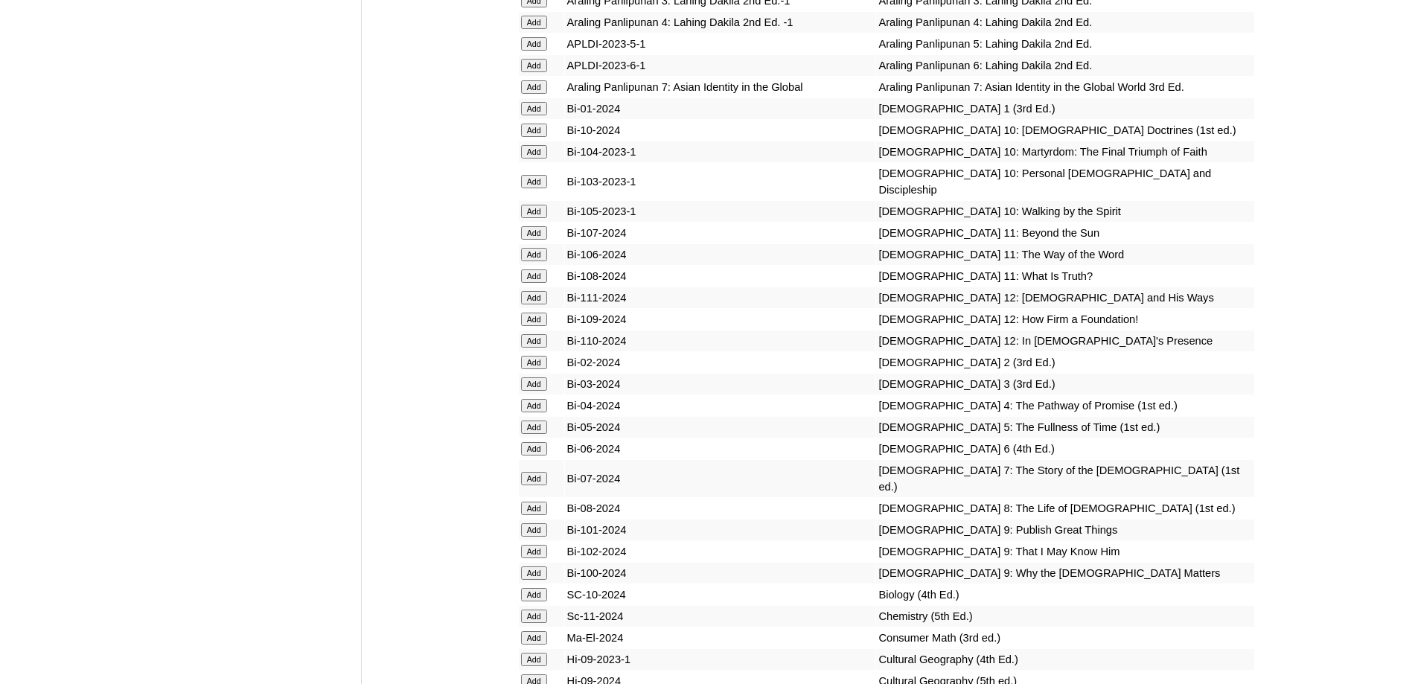
scroll to position [4020, 0]
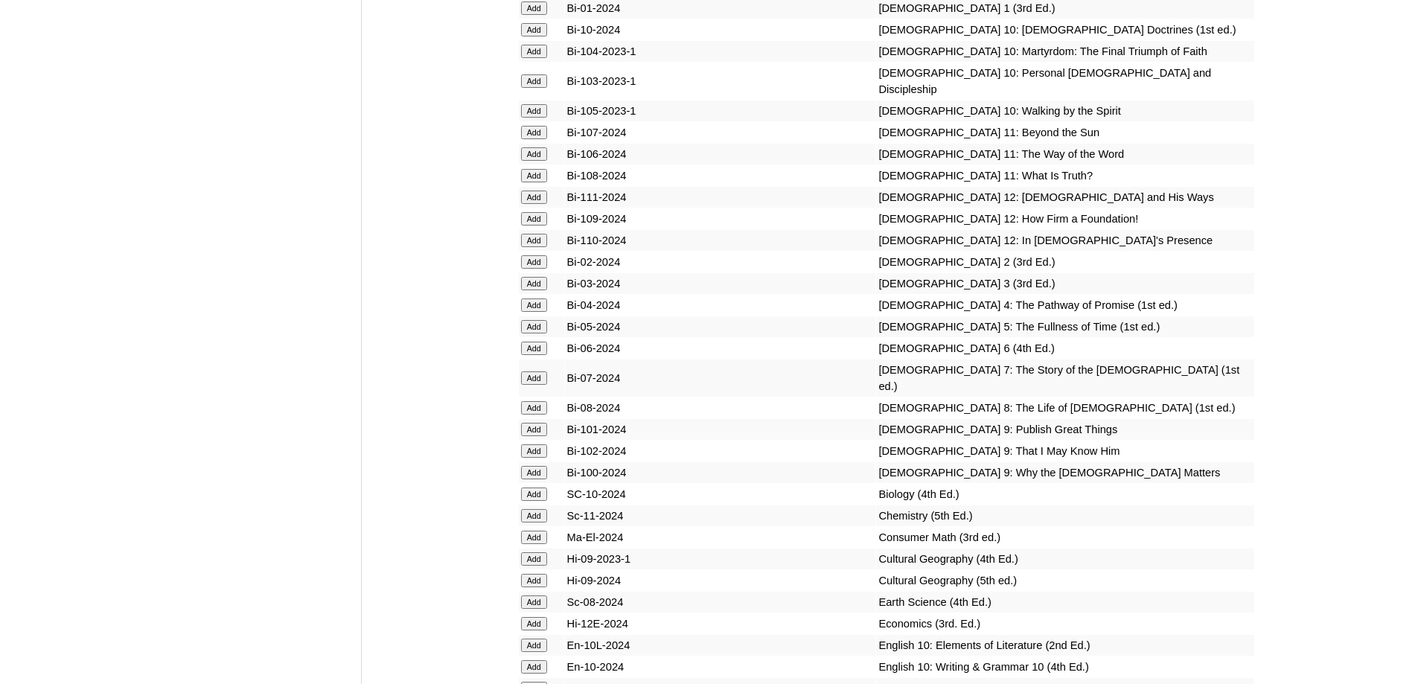
click at [528, 312] on input "Add" at bounding box center [534, 305] width 26 height 13
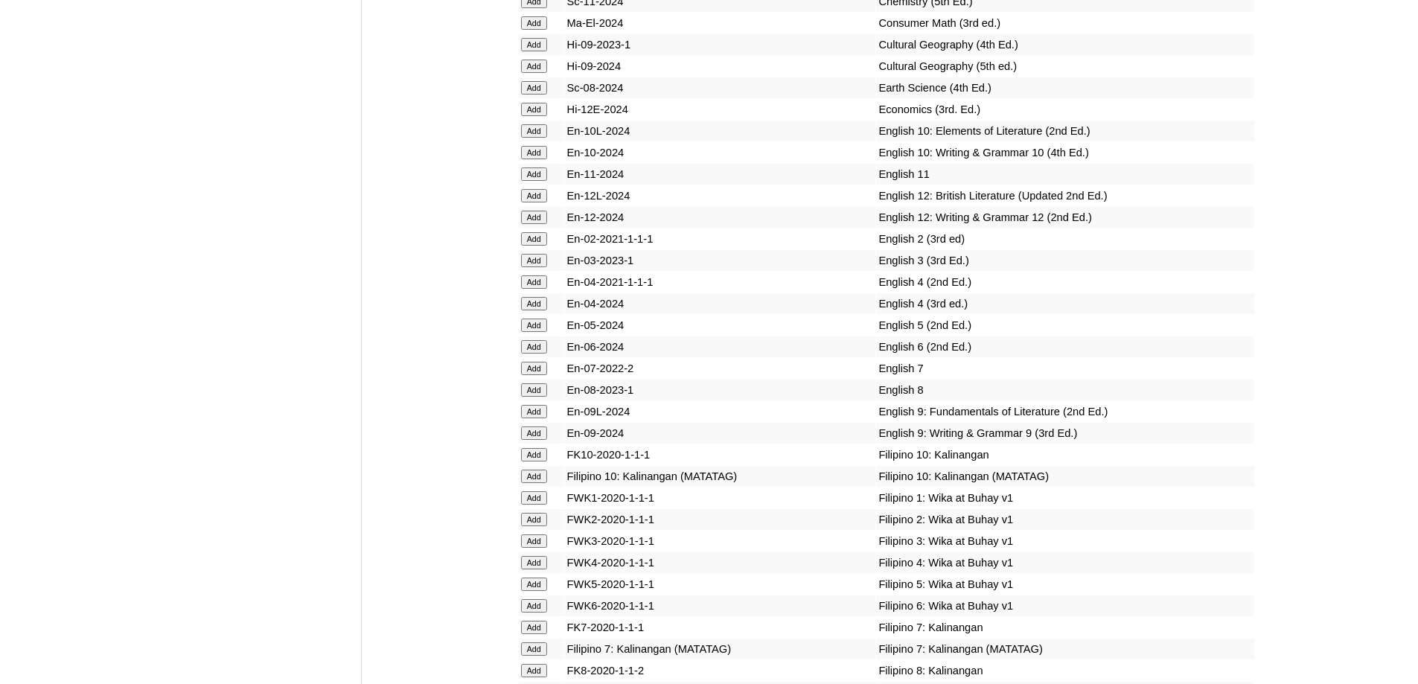
scroll to position [4541, 0]
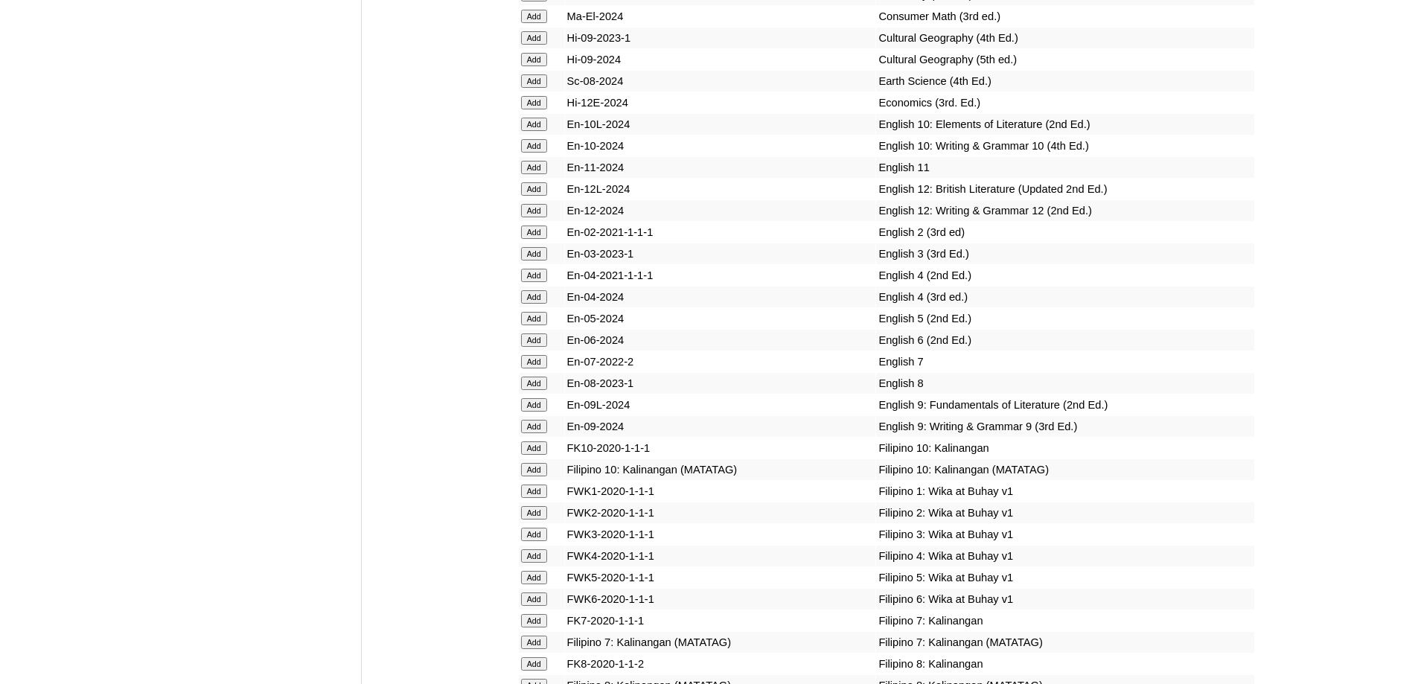
click at [538, 304] on input "Add" at bounding box center [534, 296] width 26 height 13
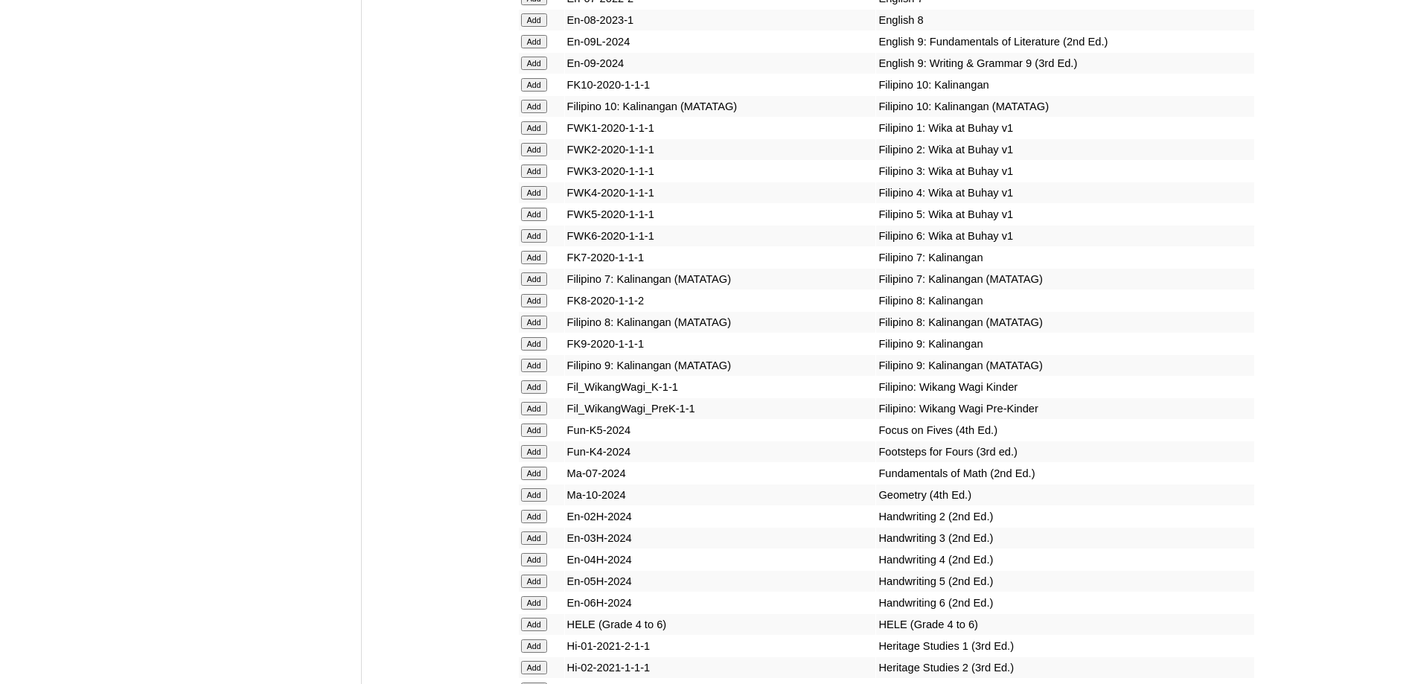
scroll to position [4914, 0]
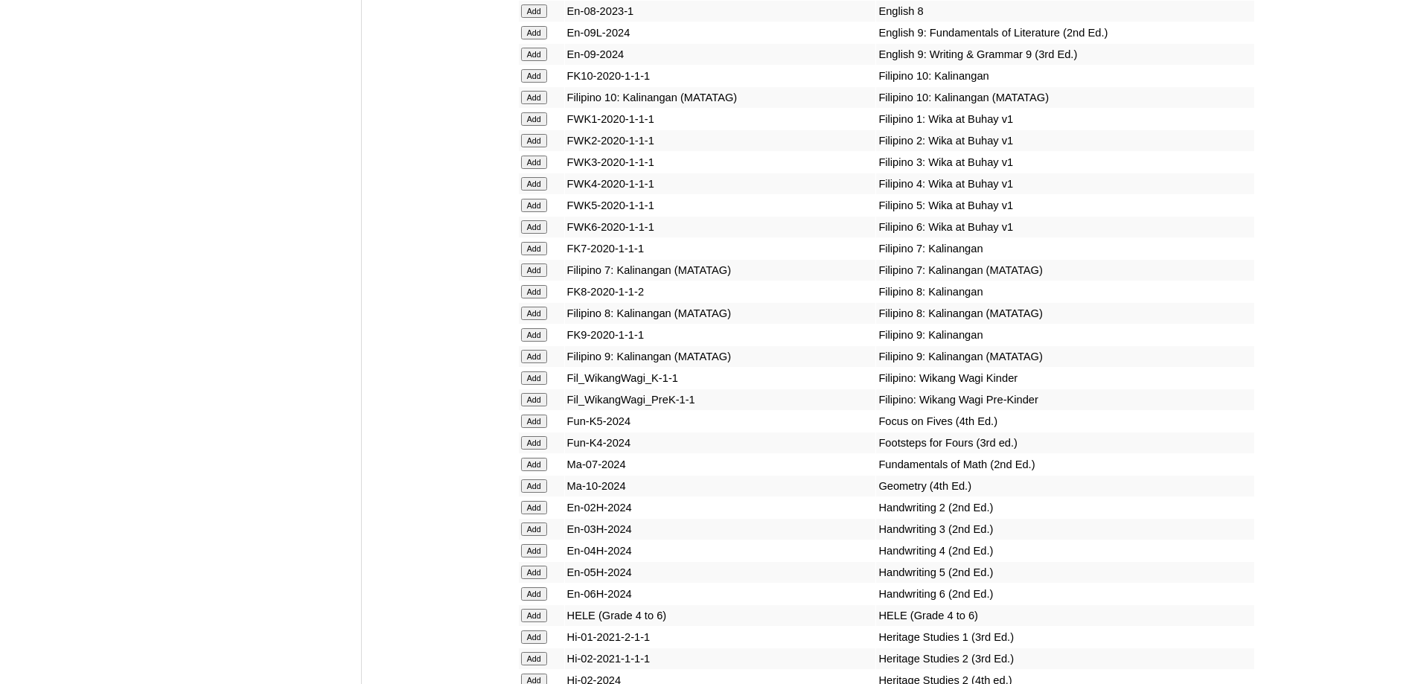
click at [544, 191] on input "Add" at bounding box center [534, 183] width 26 height 13
click at [542, 191] on input "Add" at bounding box center [534, 183] width 26 height 13
click at [539, 191] on input "Add" at bounding box center [534, 183] width 26 height 13
click at [535, 191] on input "Add" at bounding box center [534, 183] width 26 height 13
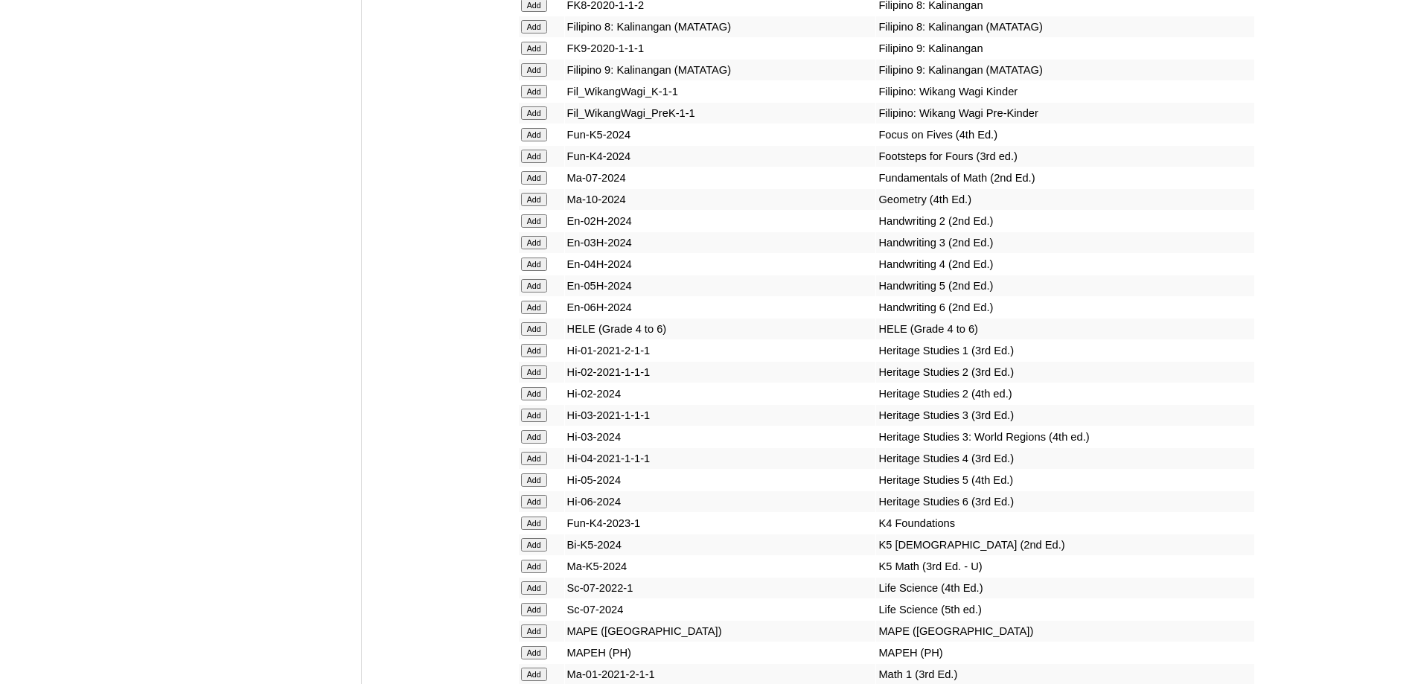
scroll to position [5211, 0]
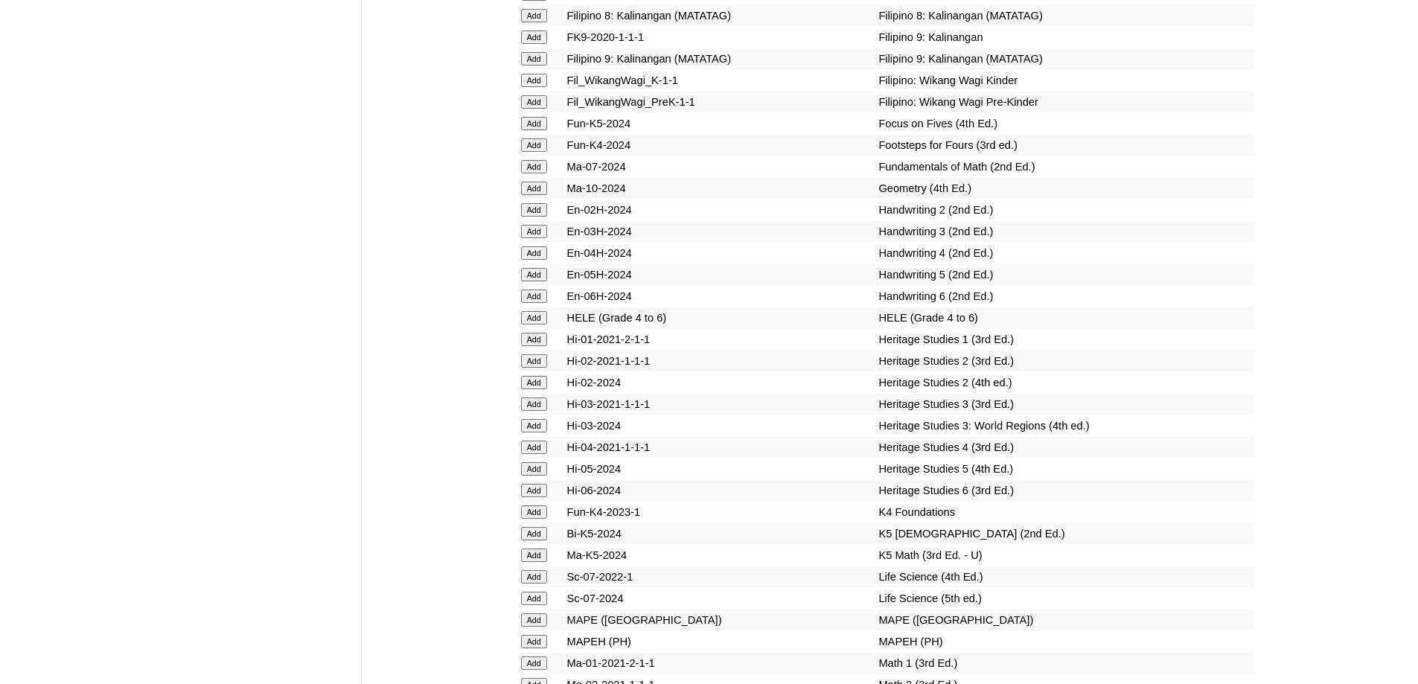
click at [542, 260] on input "Add" at bounding box center [534, 252] width 26 height 13
click at [540, 325] on input "Add" at bounding box center [534, 317] width 26 height 13
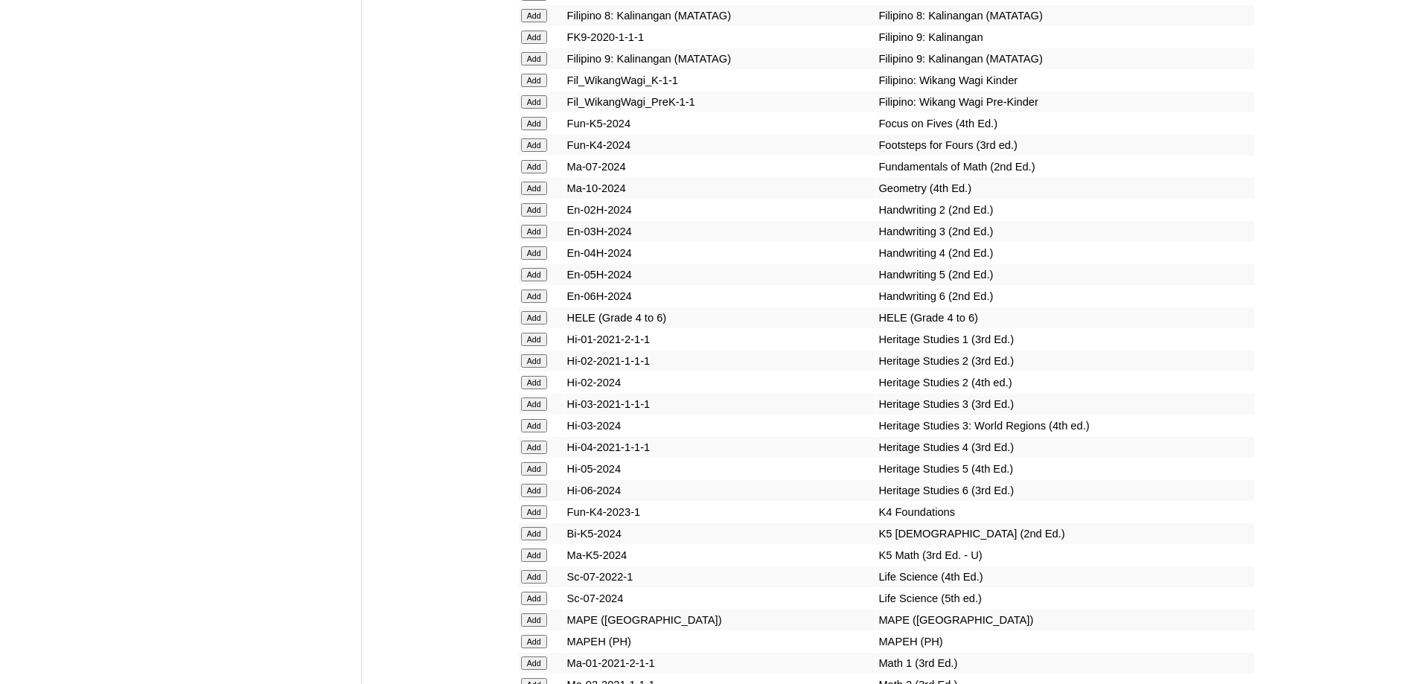
click at [540, 325] on input "Add" at bounding box center [534, 317] width 26 height 13
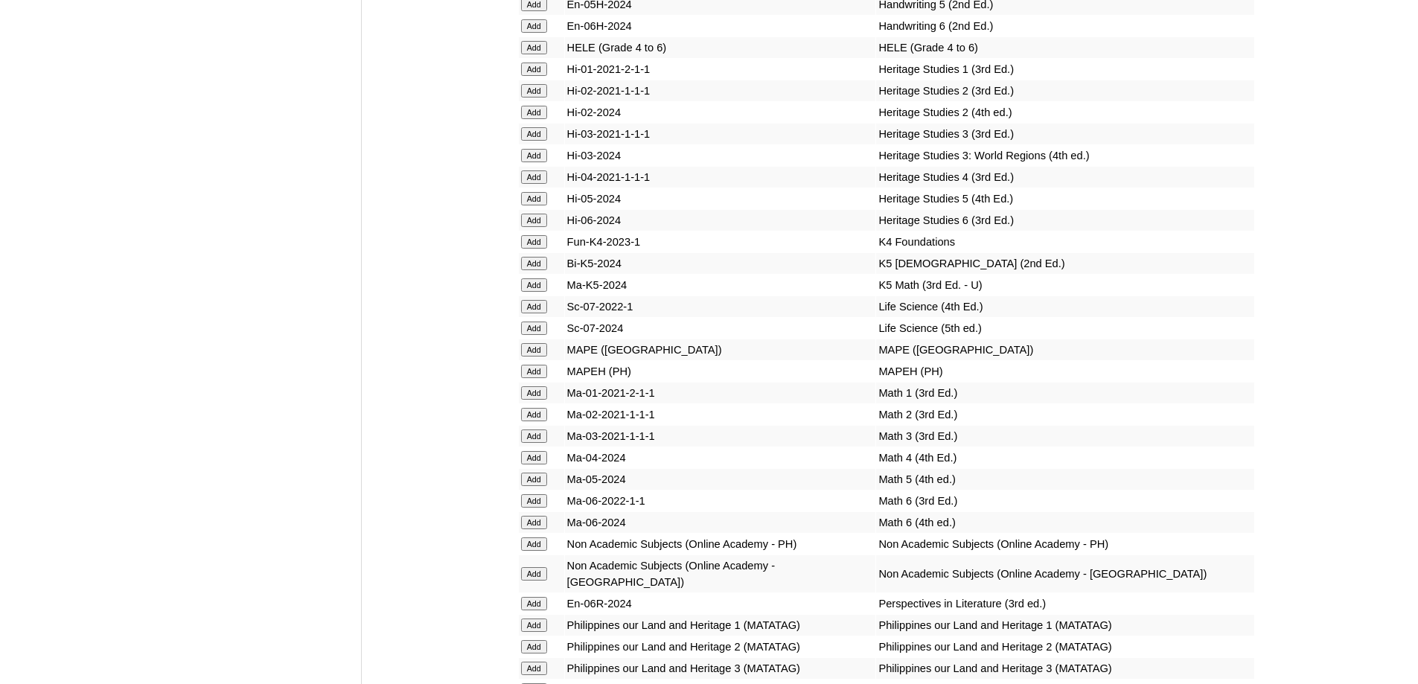
scroll to position [5509, 0]
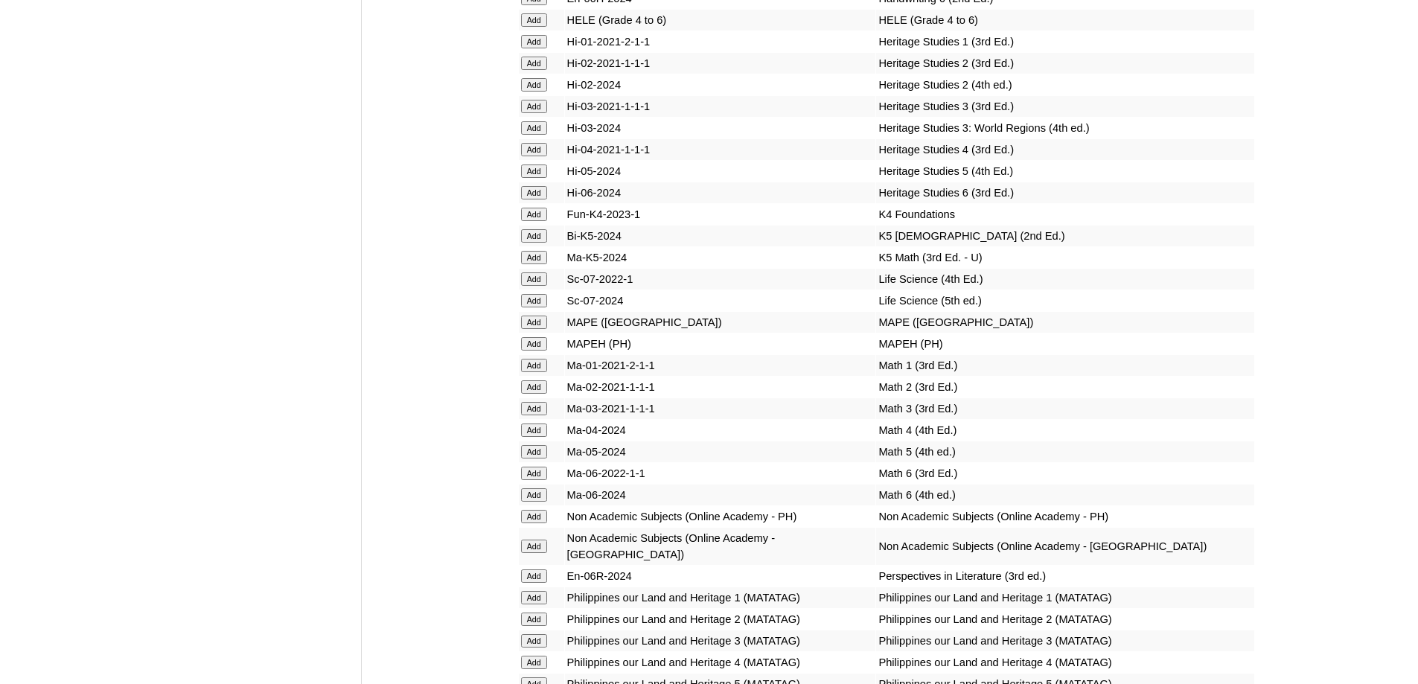
click at [538, 351] on input "Add" at bounding box center [534, 343] width 26 height 13
click at [528, 351] on input "Add" at bounding box center [534, 343] width 26 height 13
click at [541, 437] on input "Add" at bounding box center [534, 430] width 26 height 13
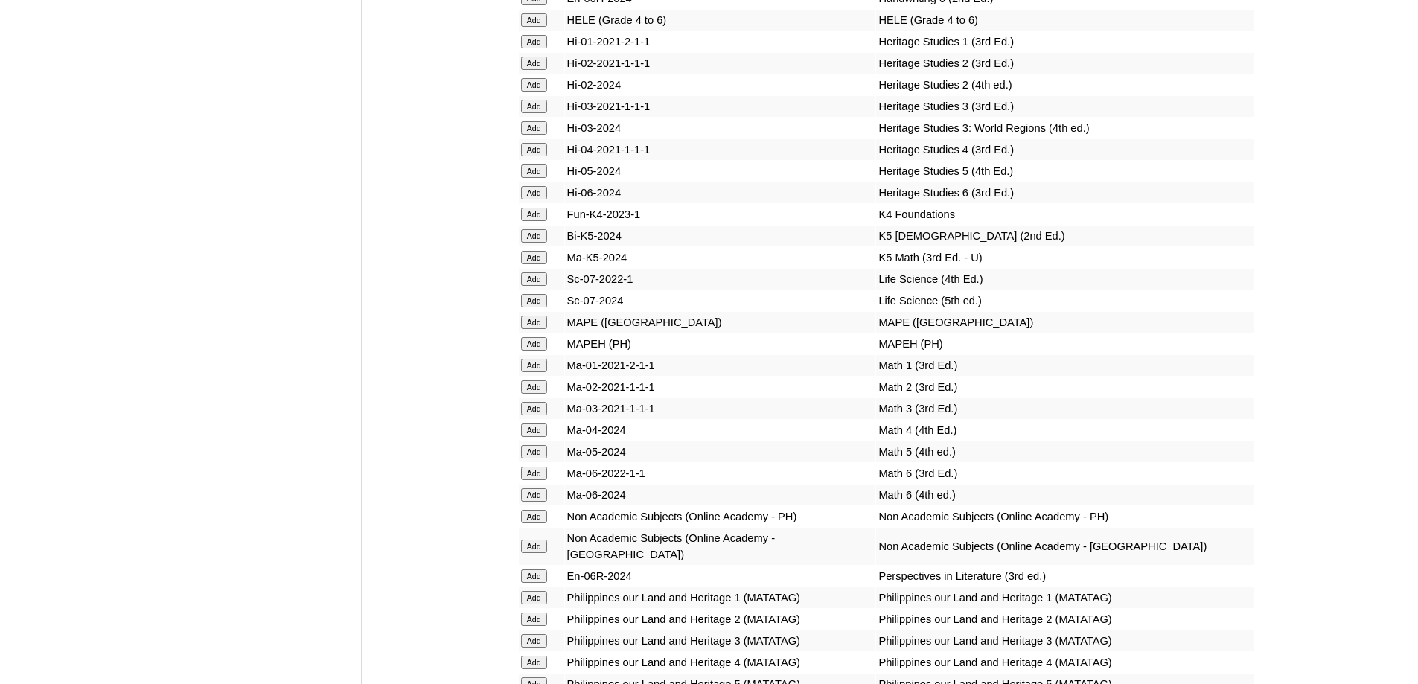
click at [541, 437] on input "Add" at bounding box center [534, 430] width 26 height 13
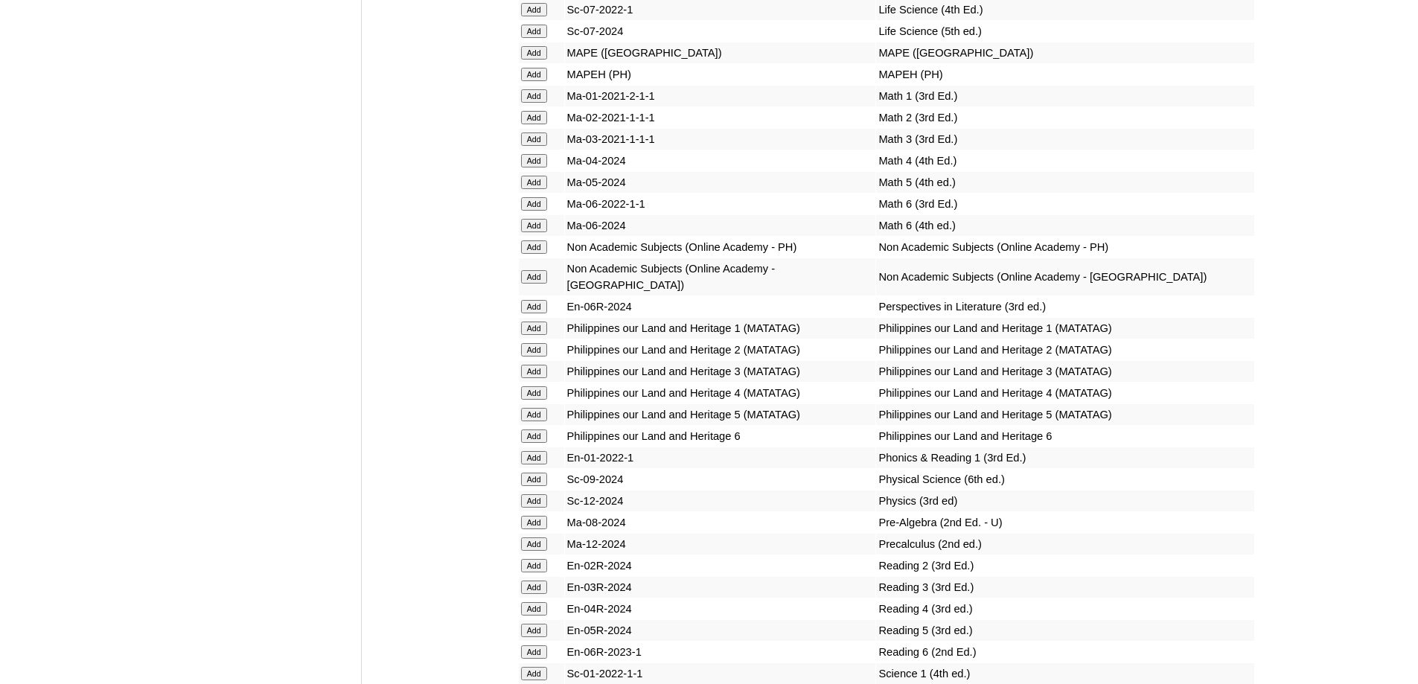
scroll to position [5807, 0]
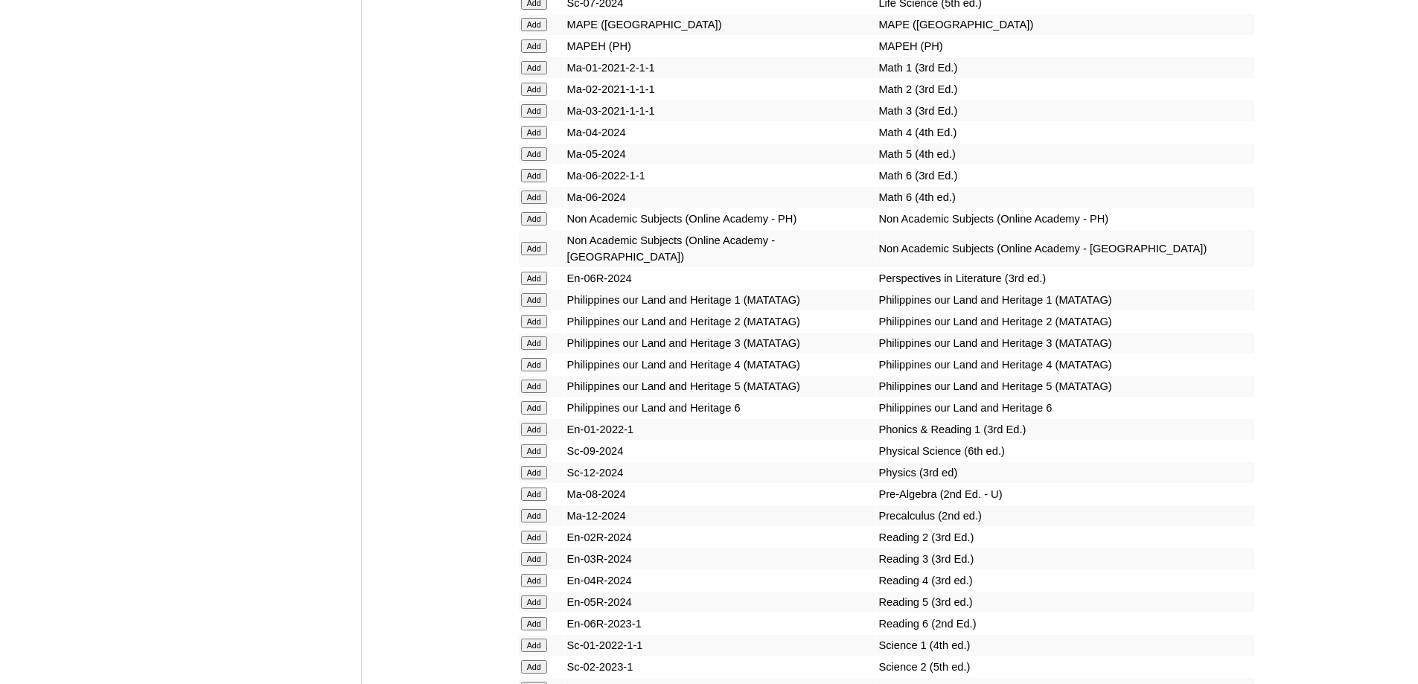
click at [531, 372] on input "Add" at bounding box center [534, 364] width 26 height 13
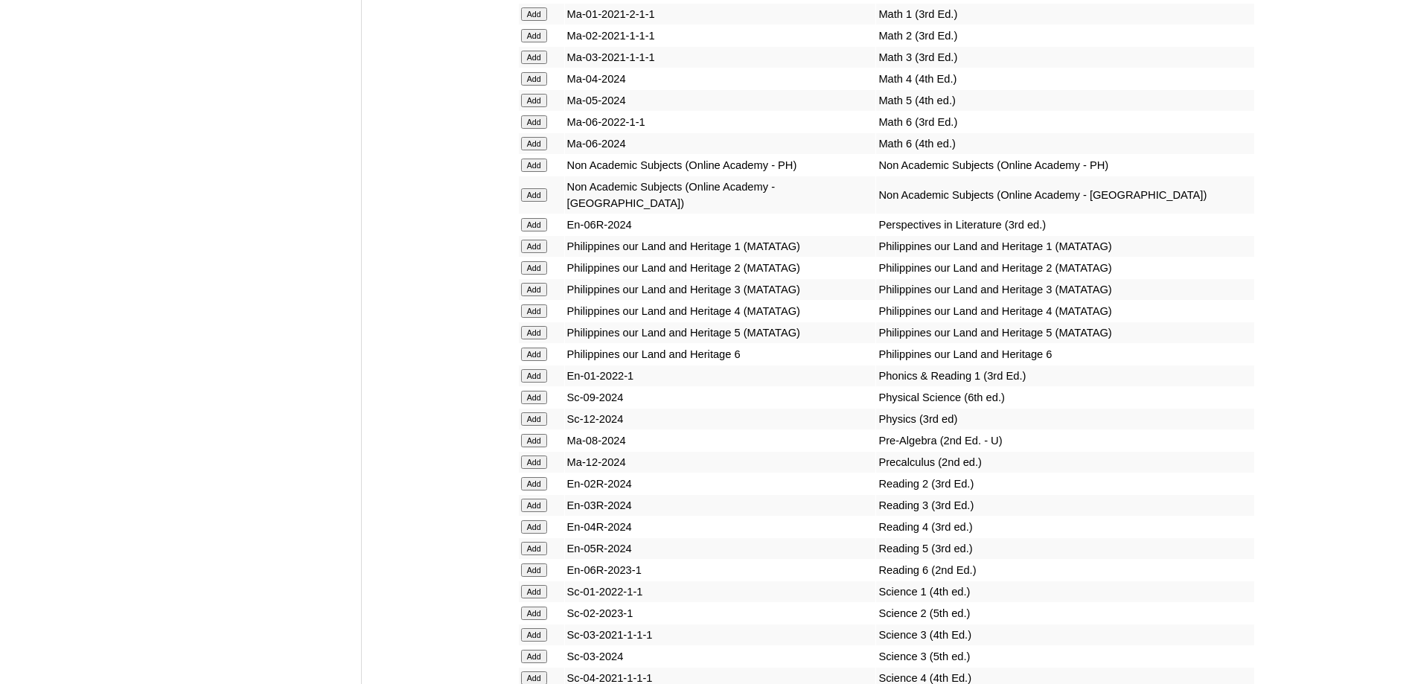
scroll to position [6030, 0]
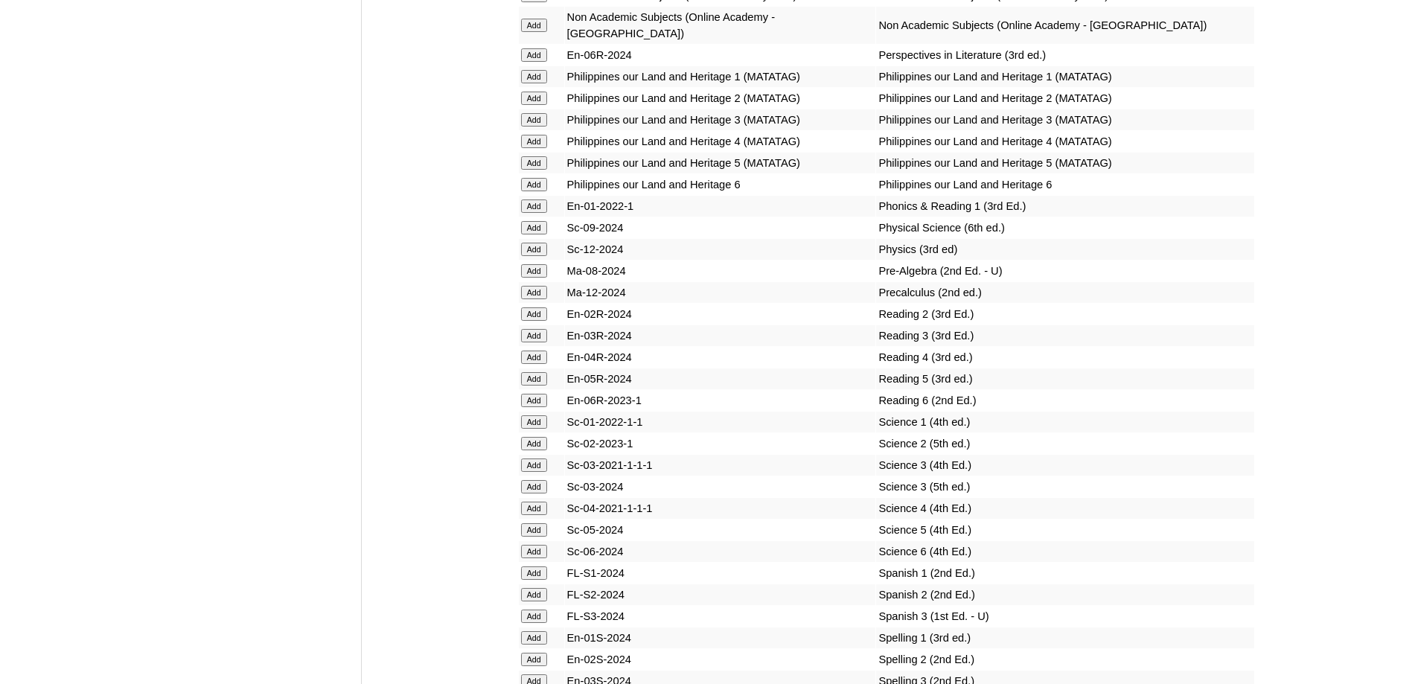
click at [532, 364] on input "Add" at bounding box center [534, 357] width 26 height 13
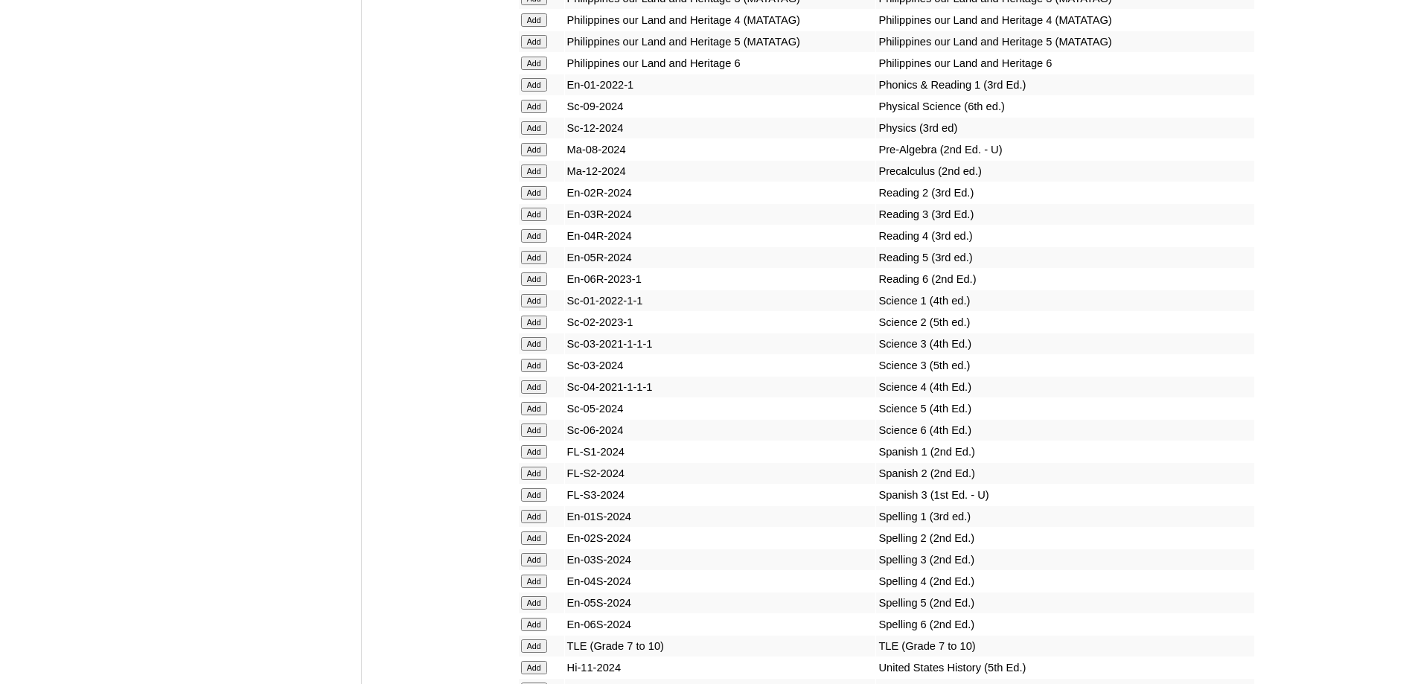
scroll to position [6179, 0]
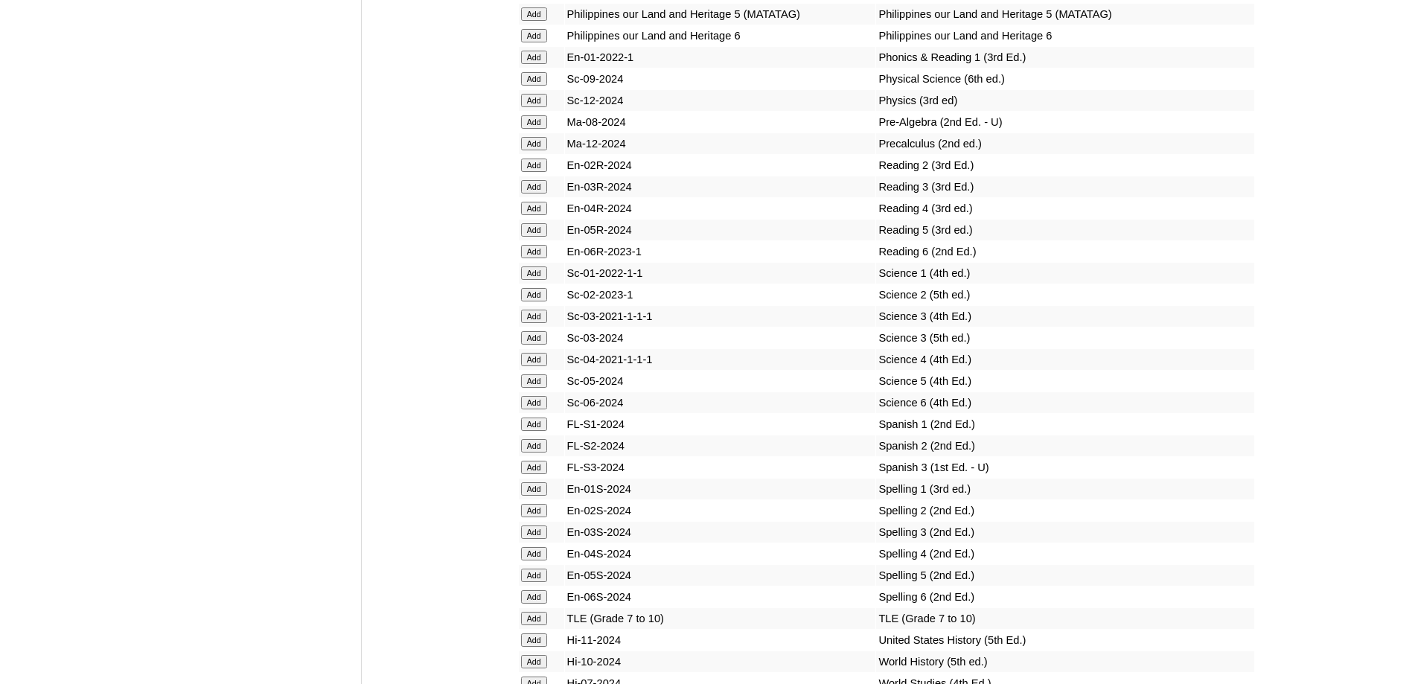
click at [541, 366] on input "Add" at bounding box center [534, 359] width 26 height 13
click at [540, 366] on input "Add" at bounding box center [534, 359] width 26 height 13
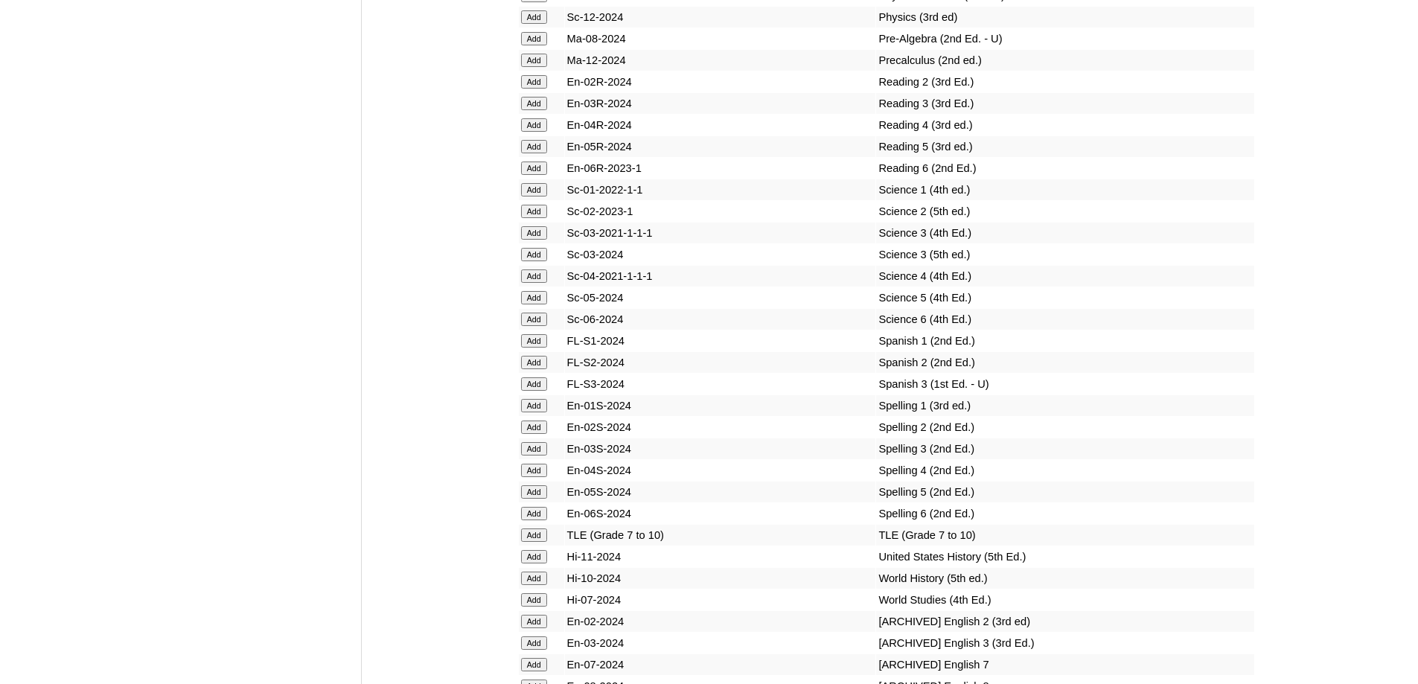
scroll to position [6328, 0]
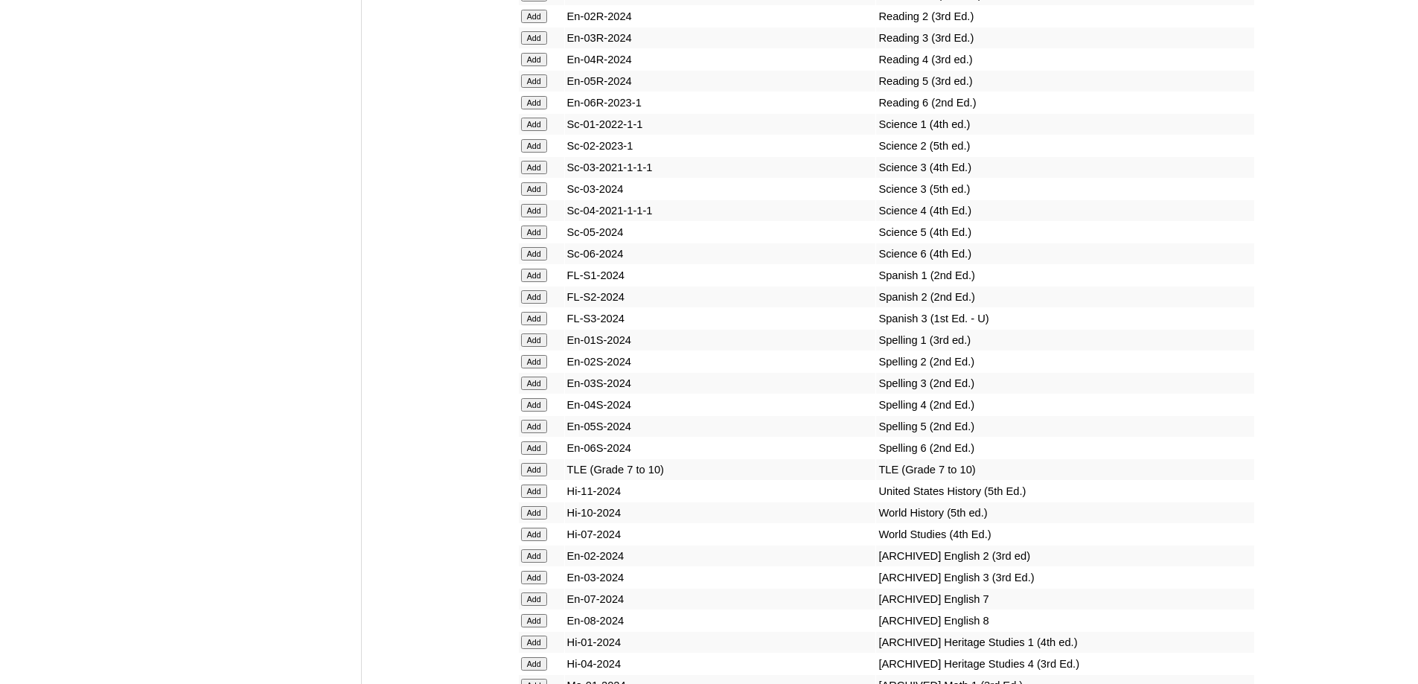
click at [544, 412] on input "Add" at bounding box center [534, 404] width 26 height 13
click at [541, 412] on input "Add" at bounding box center [534, 404] width 26 height 13
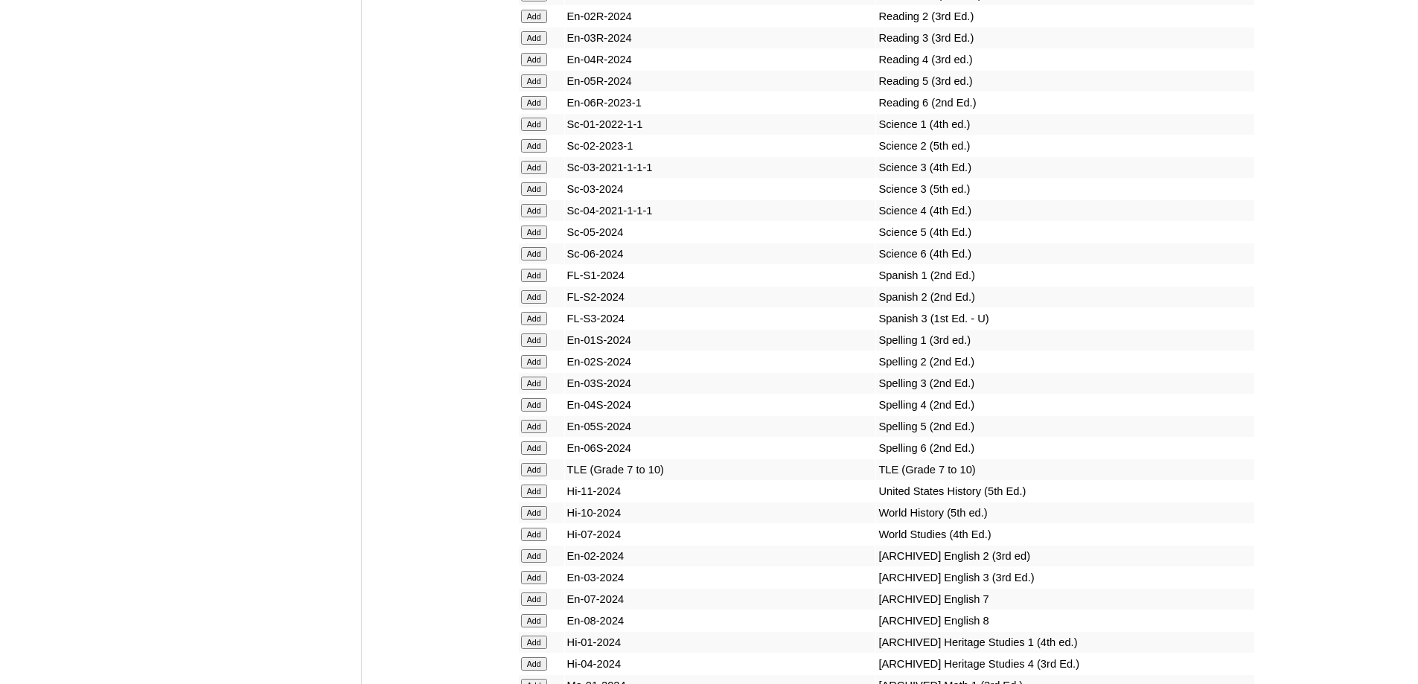
click at [539, 412] on input "Add" at bounding box center [534, 404] width 26 height 13
drag, startPoint x: 537, startPoint y: 516, endPoint x: 540, endPoint y: 497, distance: 19.6
click at [537, 412] on input "Add" at bounding box center [534, 404] width 26 height 13
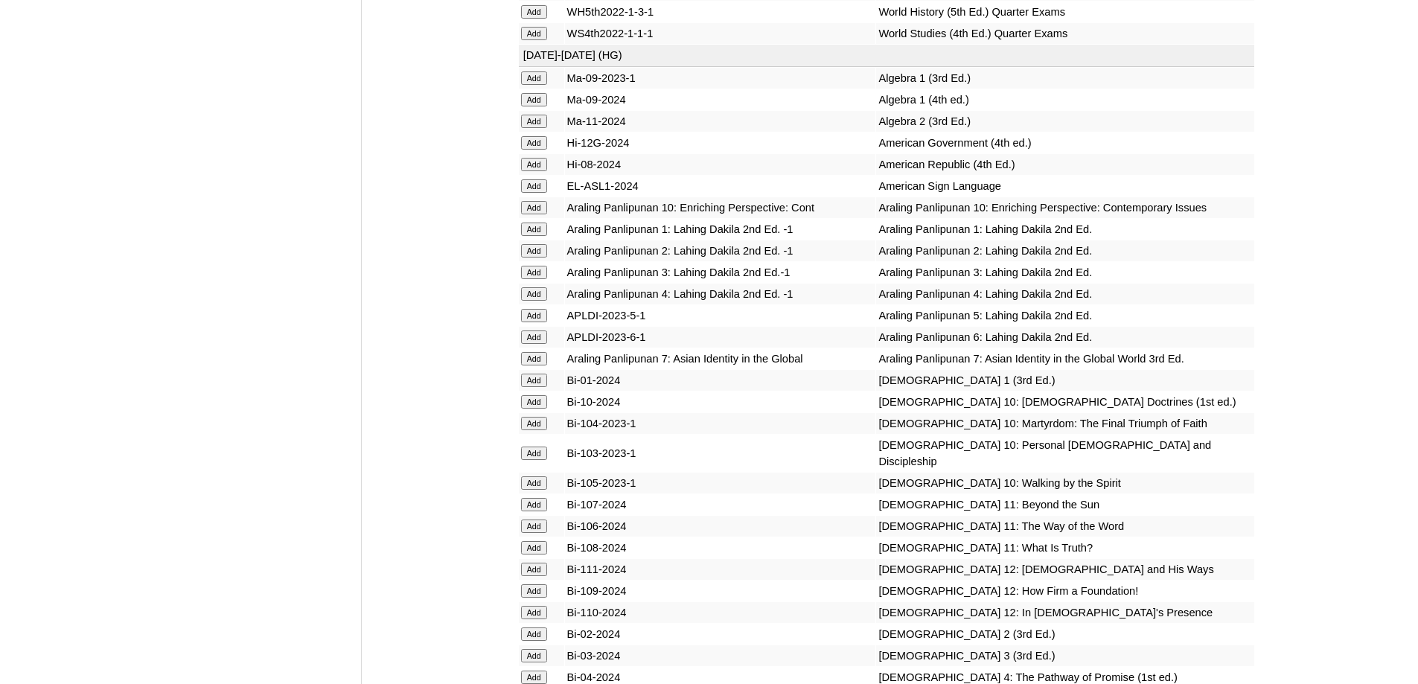
scroll to position [3052, 0]
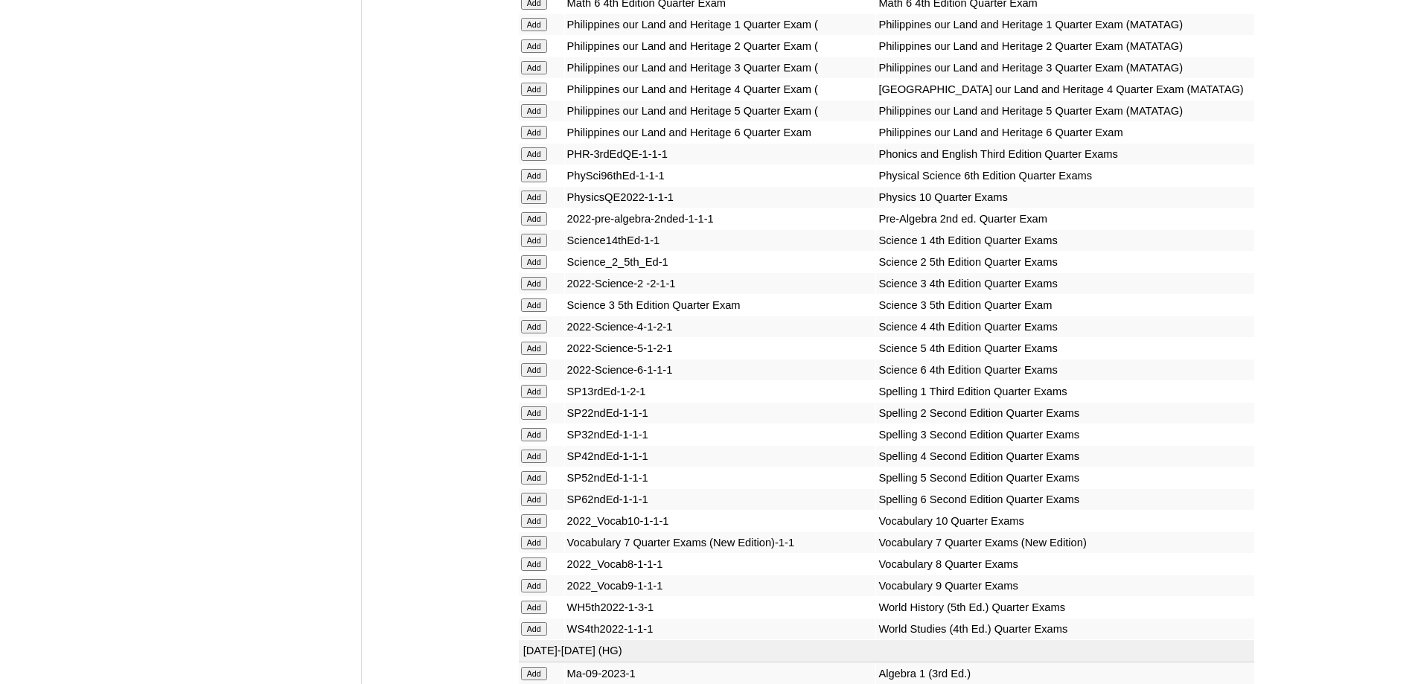
click at [531, 96] on input "Add" at bounding box center [534, 89] width 26 height 13
click at [532, 334] on input "Add" at bounding box center [534, 326] width 26 height 13
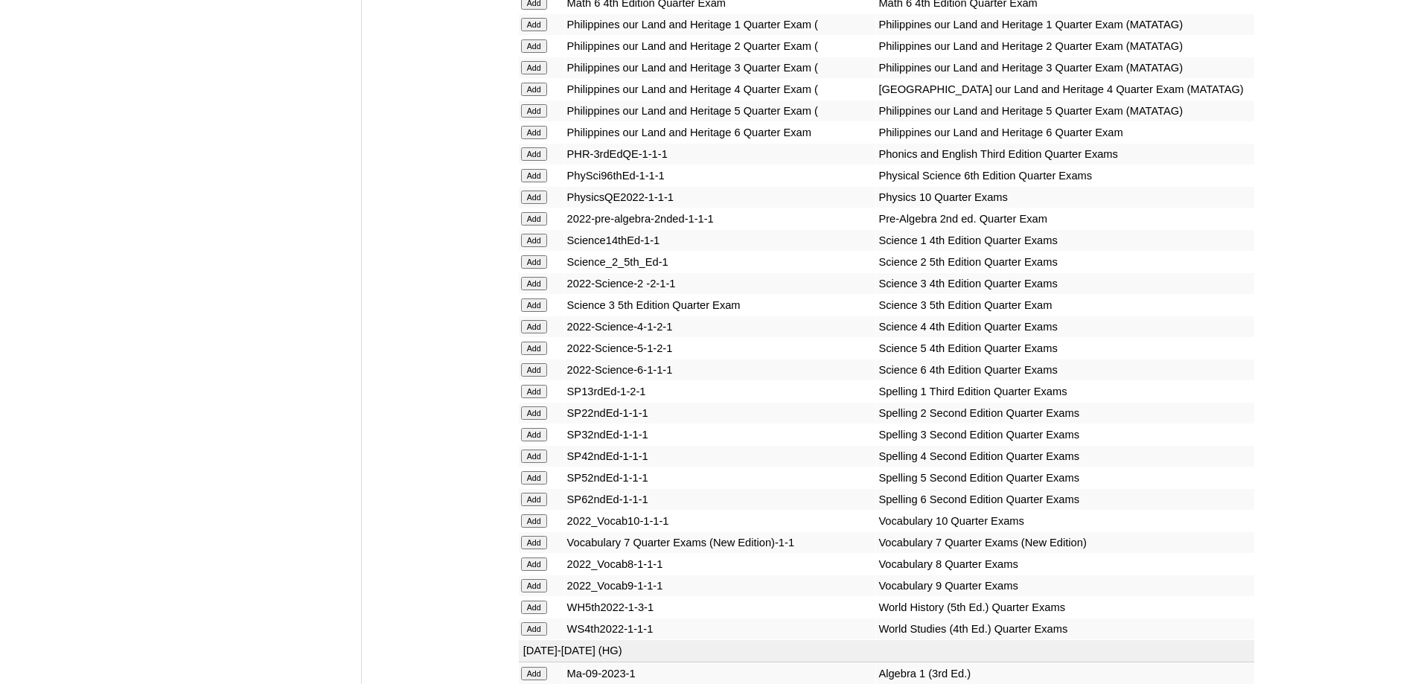
click at [532, 334] on input "Add" at bounding box center [534, 326] width 26 height 13
click at [535, 334] on input "Add" at bounding box center [534, 326] width 26 height 13
click at [535, 463] on input "Add" at bounding box center [534, 456] width 26 height 13
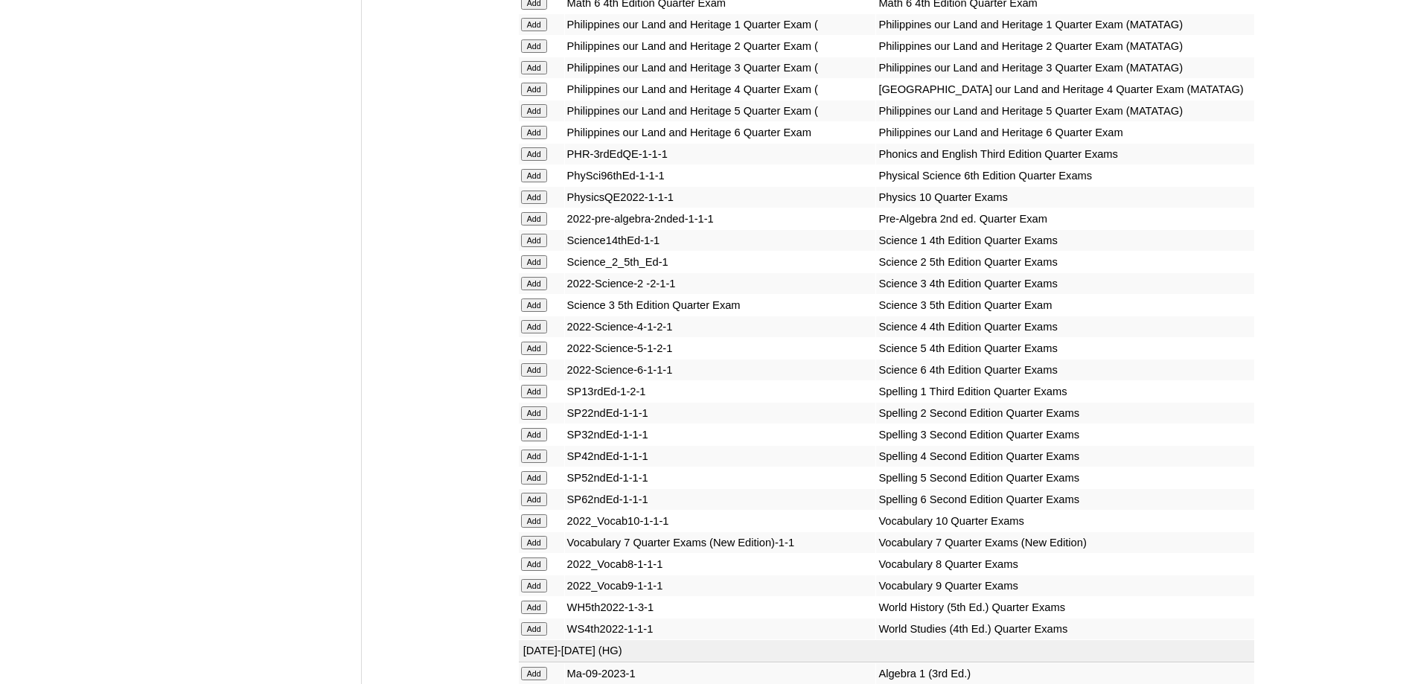
click at [534, 463] on input "Add" at bounding box center [534, 456] width 26 height 13
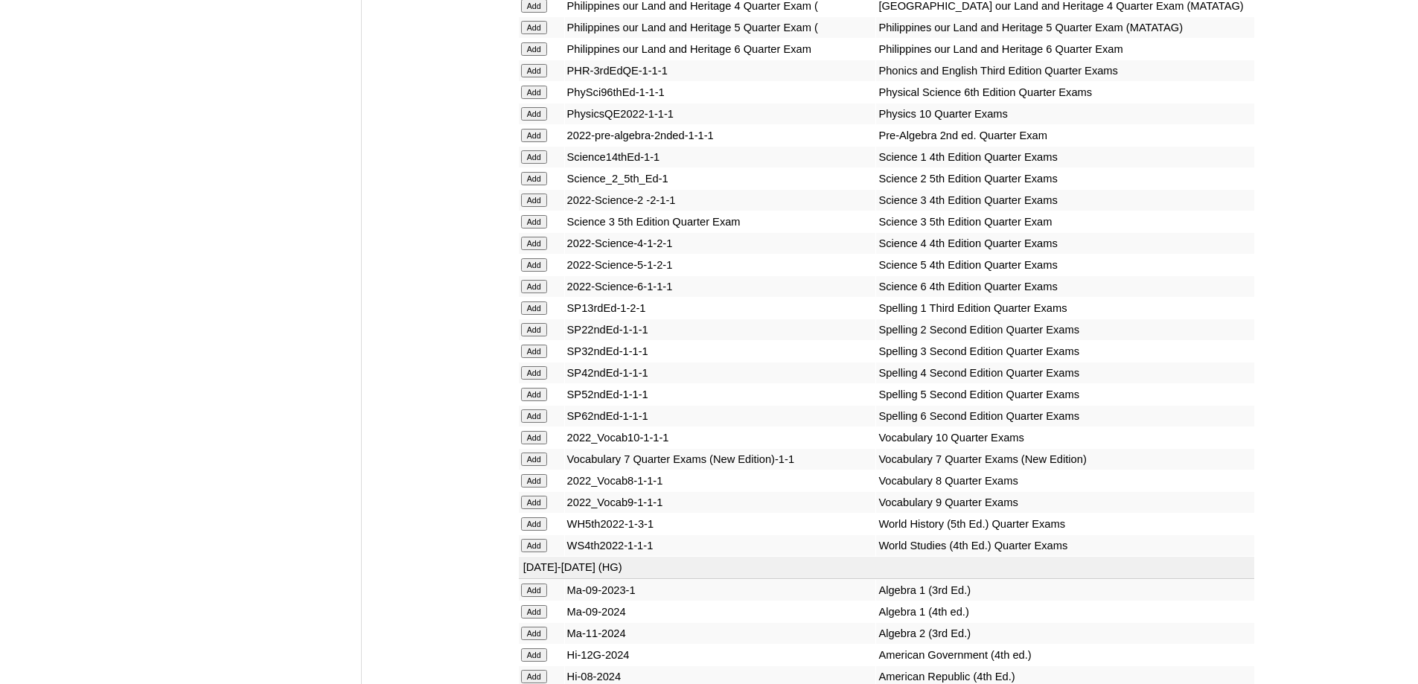
scroll to position [2904, 0]
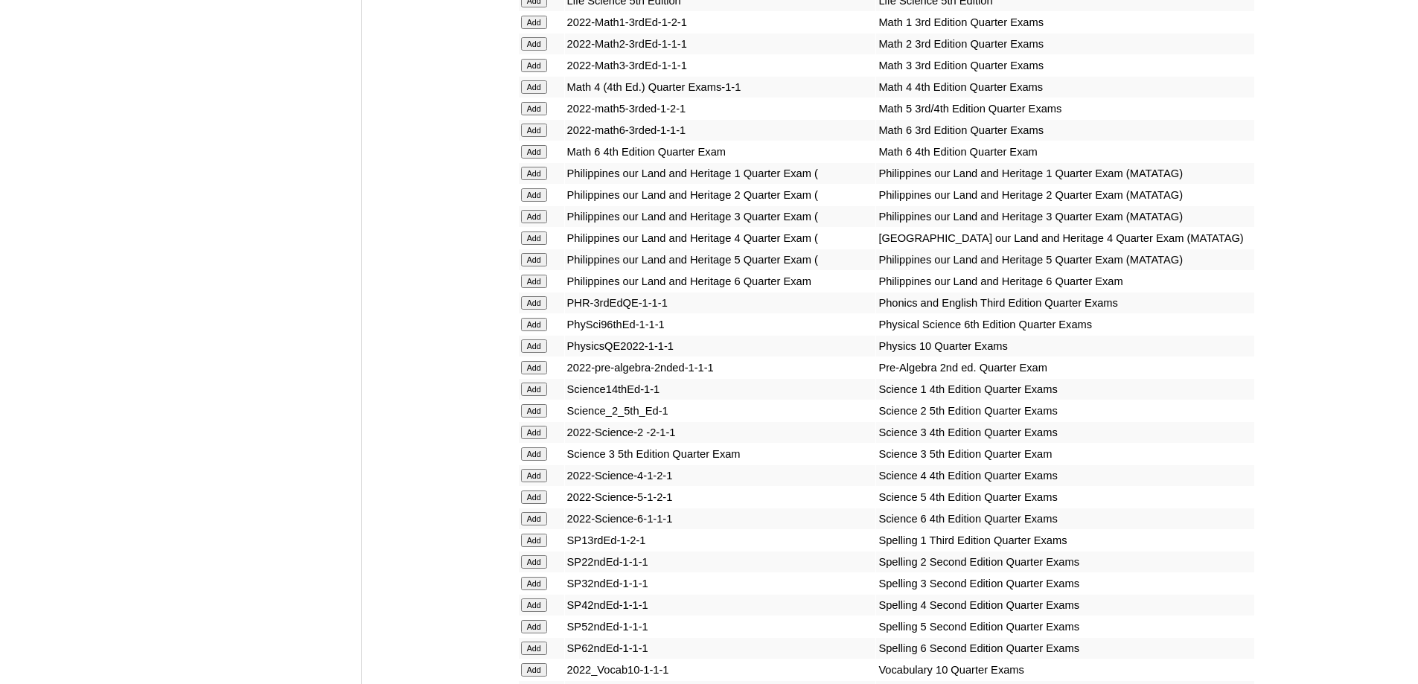
click at [543, 249] on td "Add" at bounding box center [541, 238] width 45 height 21
click at [532, 245] on input "Add" at bounding box center [534, 238] width 26 height 13
click at [561, 98] on tr "Add Math 4 (4th Ed.) Quarter Exams-1-1 Math 4 4th Edition Quarter Exams" at bounding box center [887, 87] width 736 height 21
click at [524, 94] on input "Add" at bounding box center [534, 86] width 26 height 13
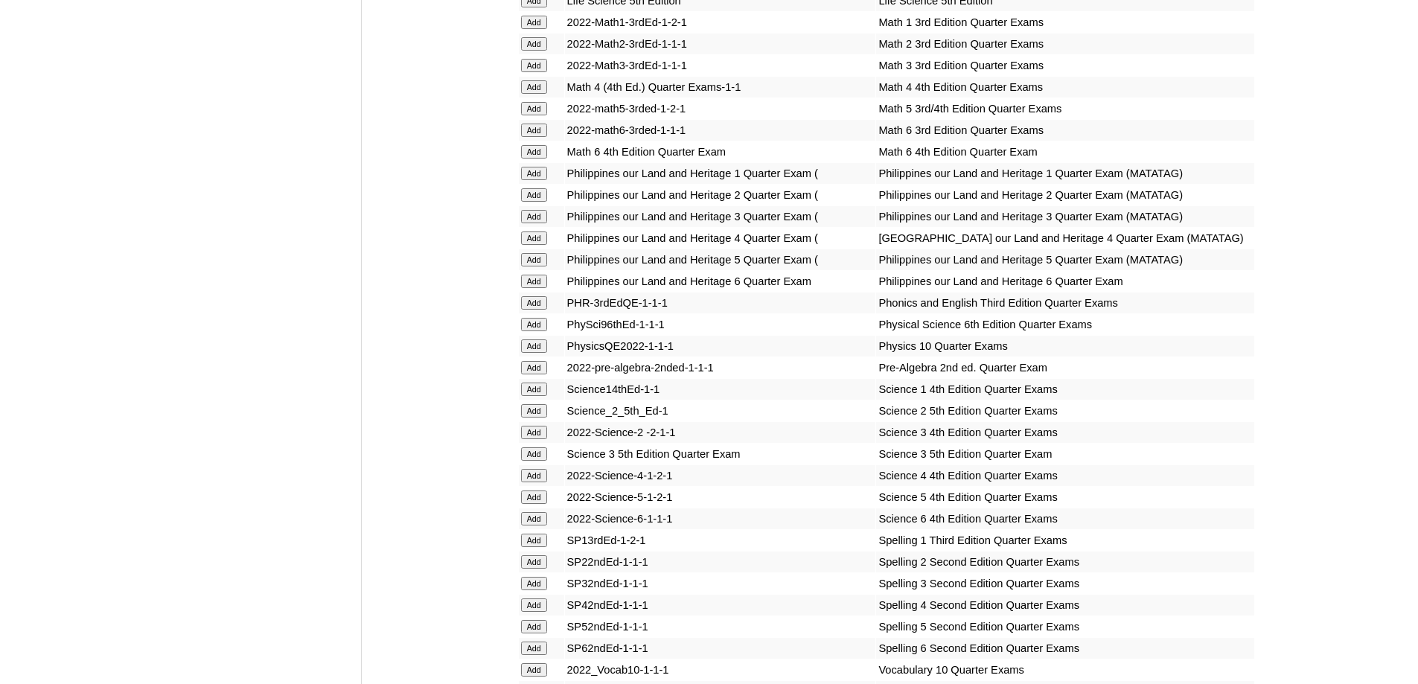
click at [524, 94] on input "Add" at bounding box center [534, 86] width 26 height 13
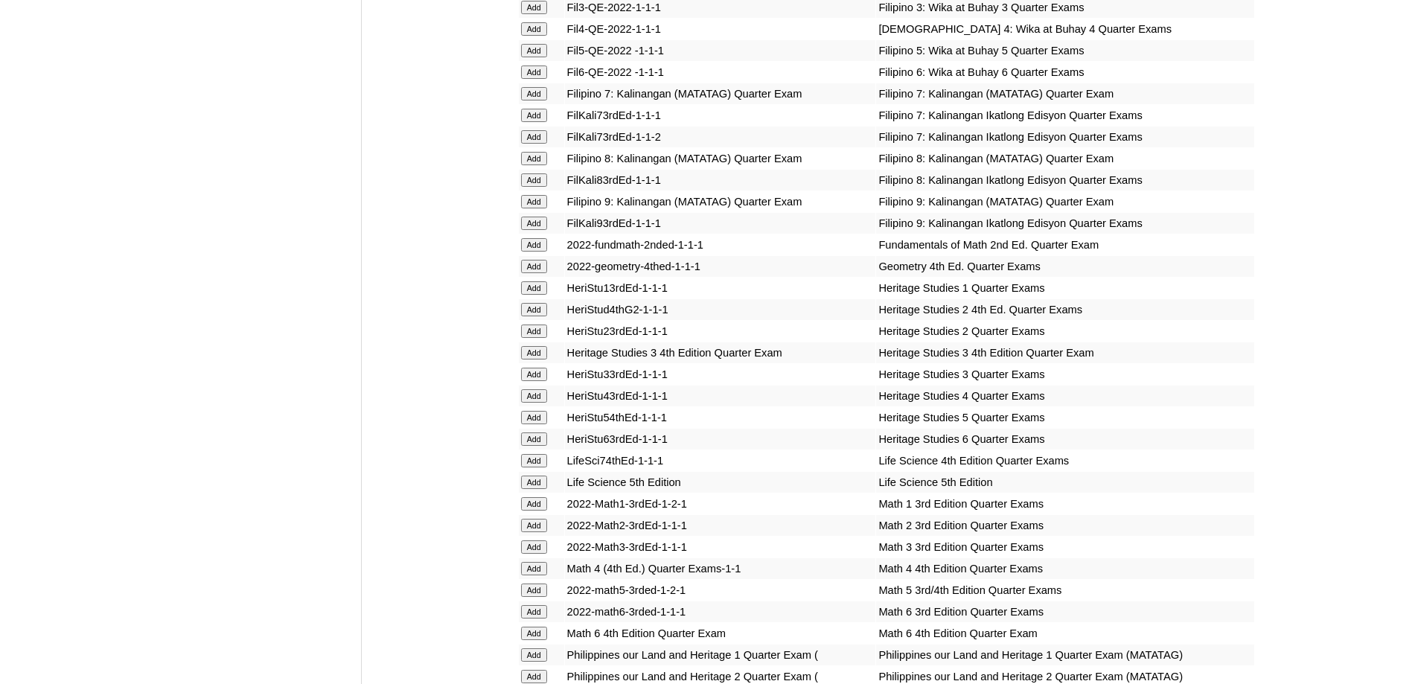
scroll to position [2382, 0]
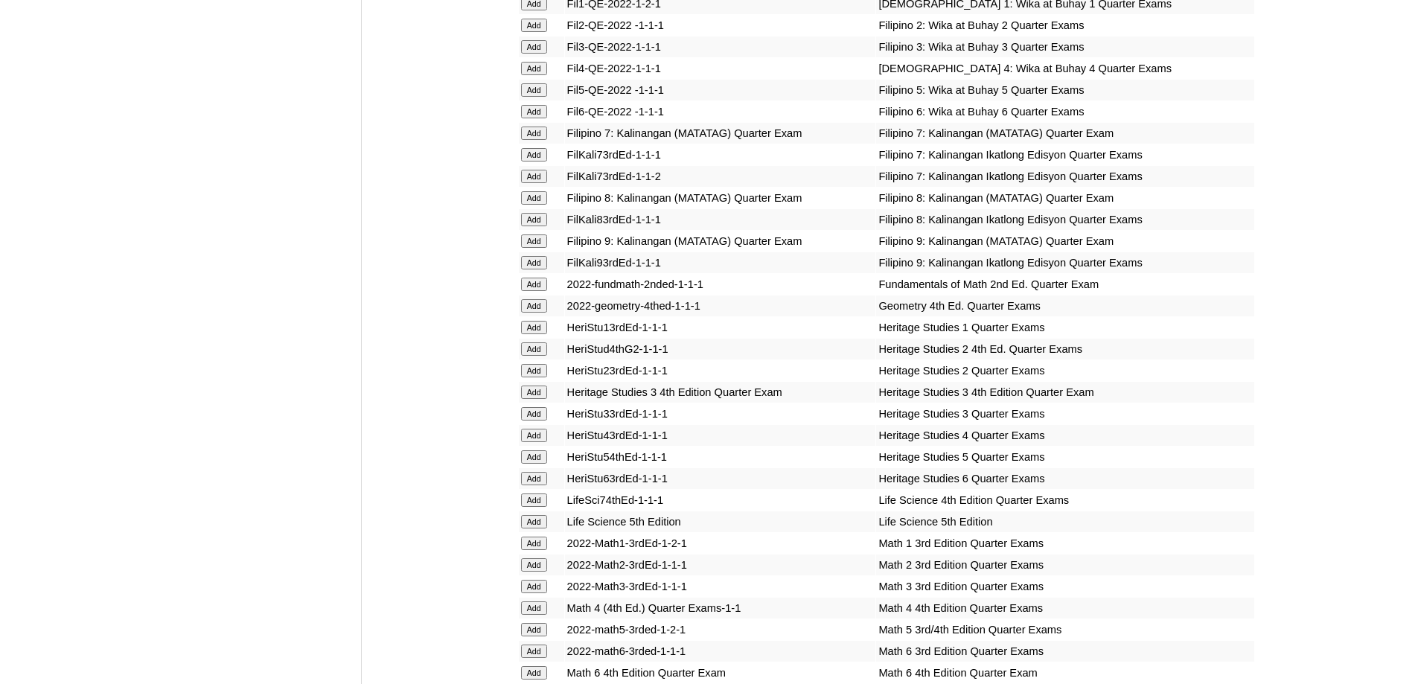
click at [533, 75] on input "Add" at bounding box center [534, 68] width 26 height 13
click at [532, 75] on input "Add" at bounding box center [534, 68] width 26 height 13
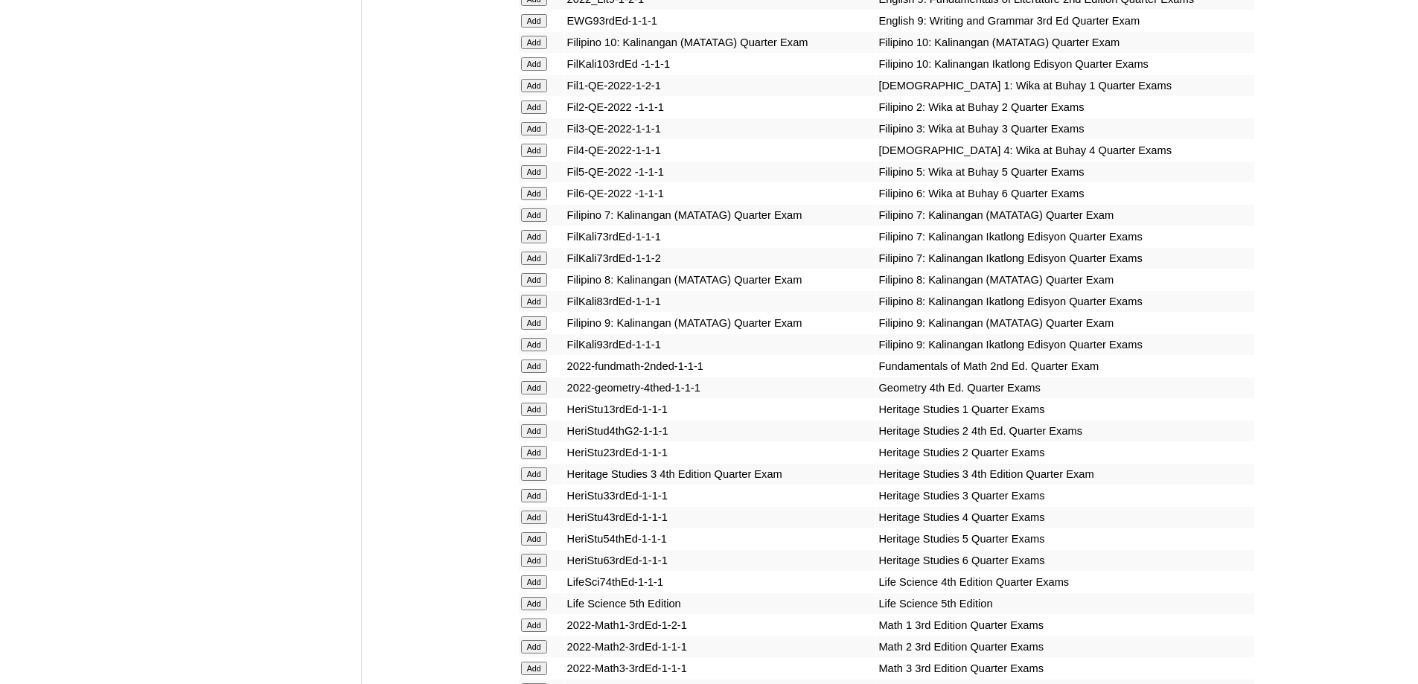
scroll to position [2010, 0]
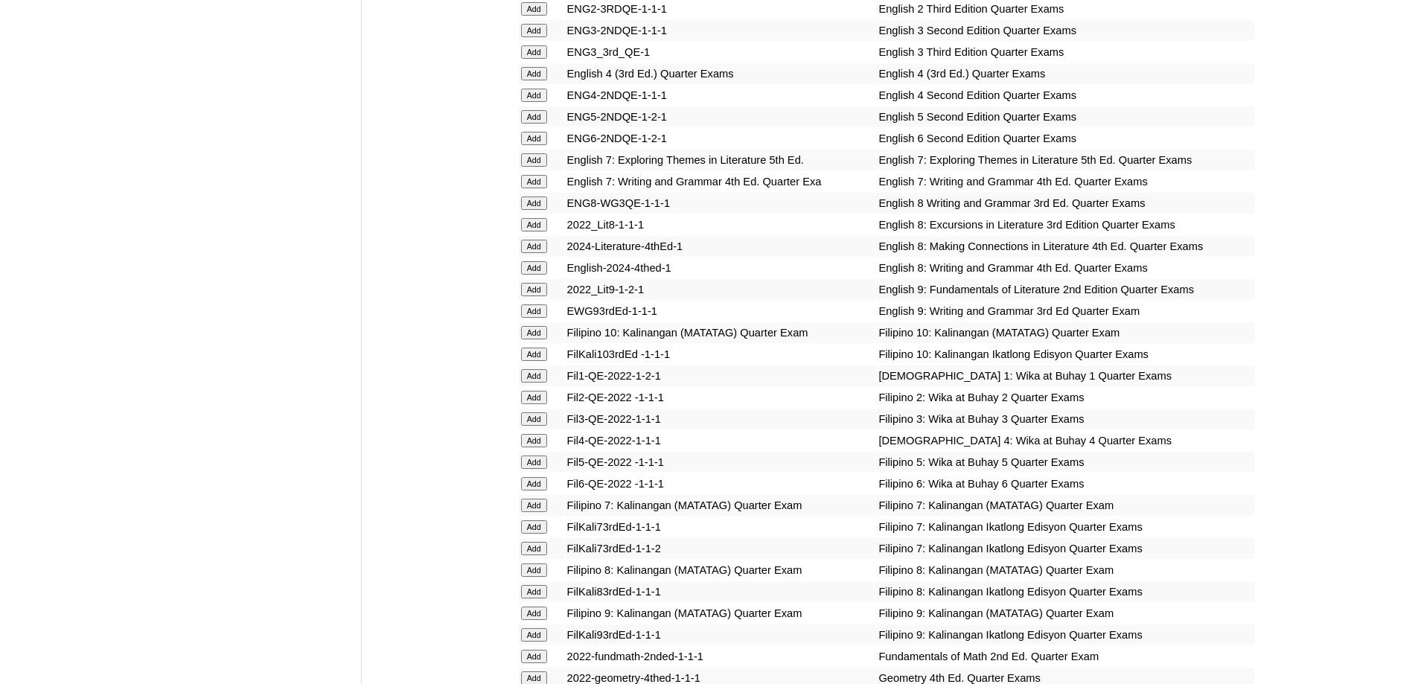
click at [533, 80] on input "Add" at bounding box center [534, 73] width 26 height 13
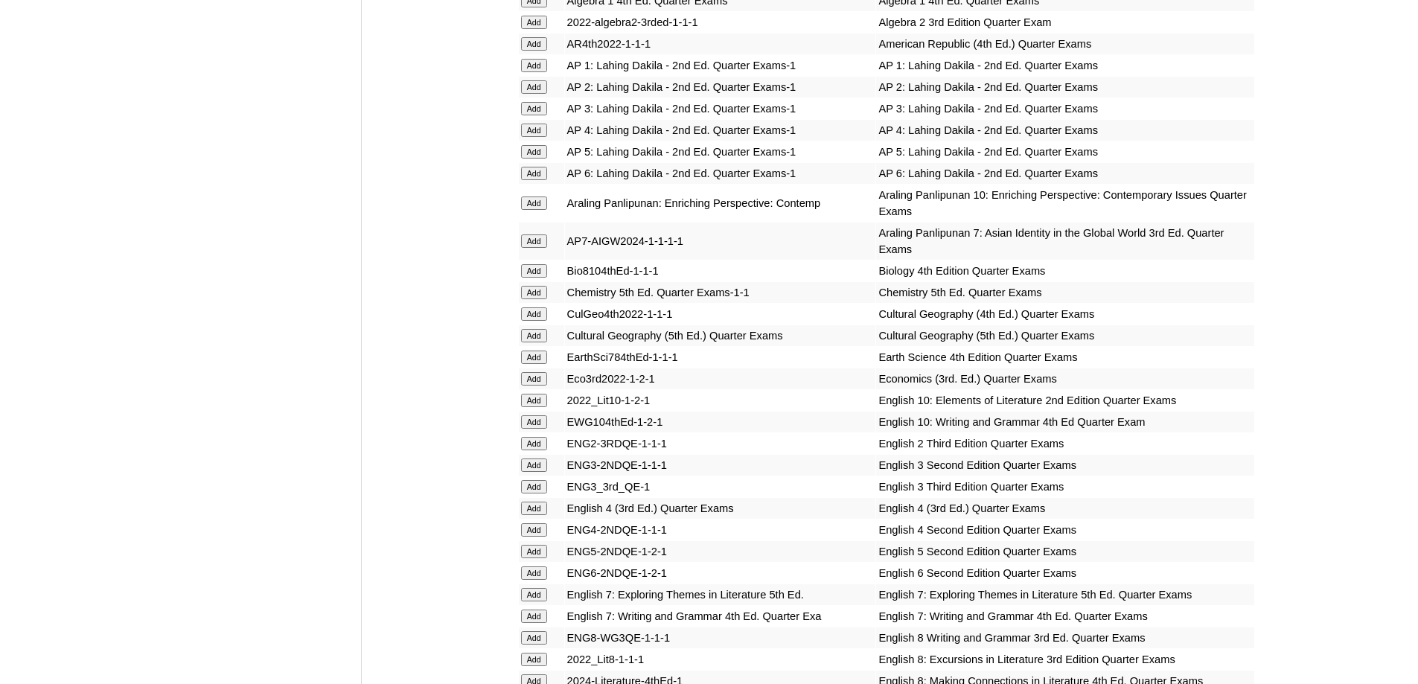
scroll to position [1563, 0]
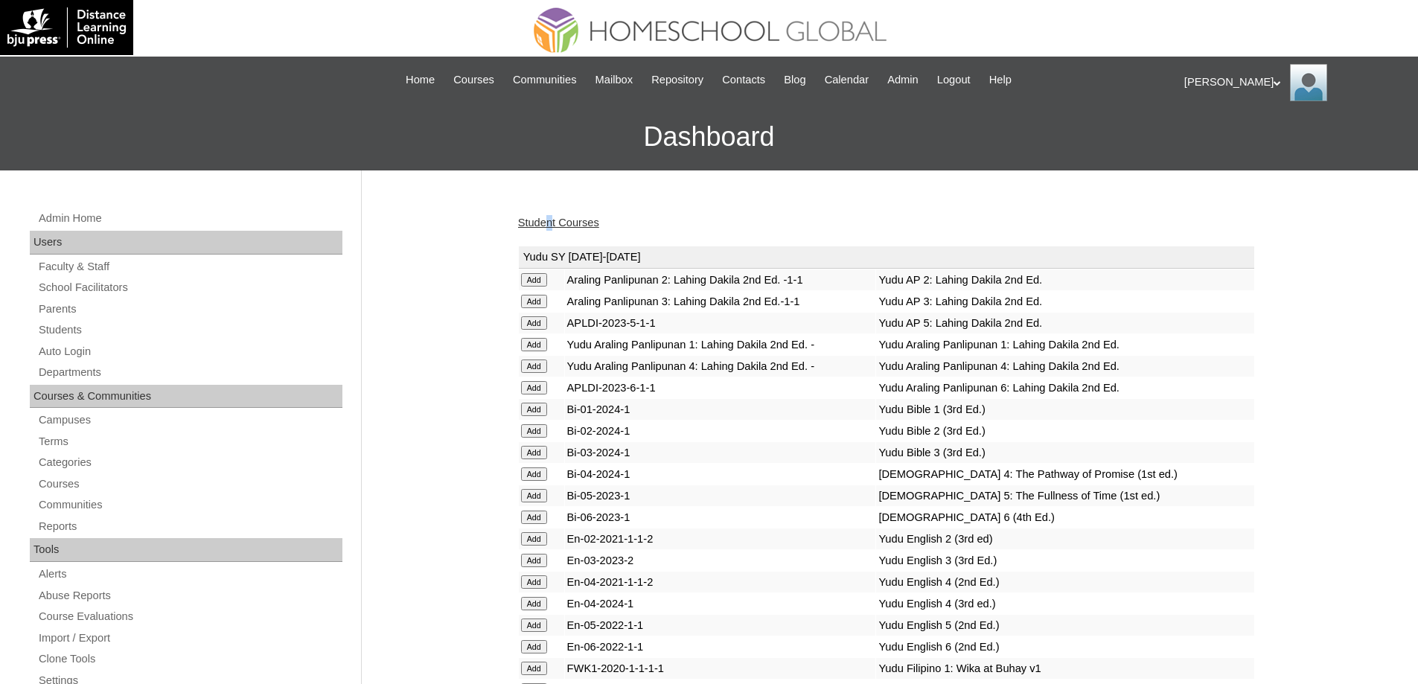
click at [566, 224] on link "Student Courses" at bounding box center [558, 223] width 81 height 12
click at [567, 226] on link "Student Courses" at bounding box center [558, 223] width 81 height 12
click at [568, 226] on link "Student Courses" at bounding box center [558, 223] width 81 height 12
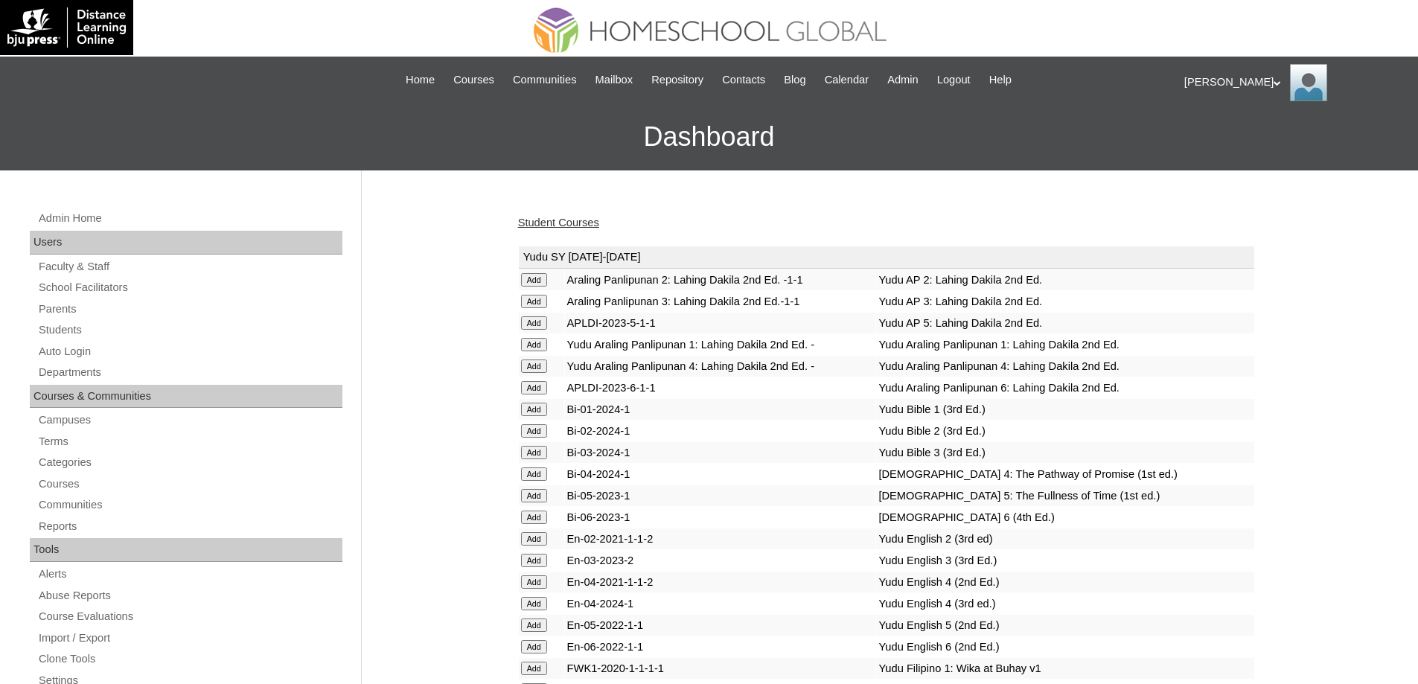
click at [568, 226] on link "Student Courses" at bounding box center [558, 223] width 81 height 12
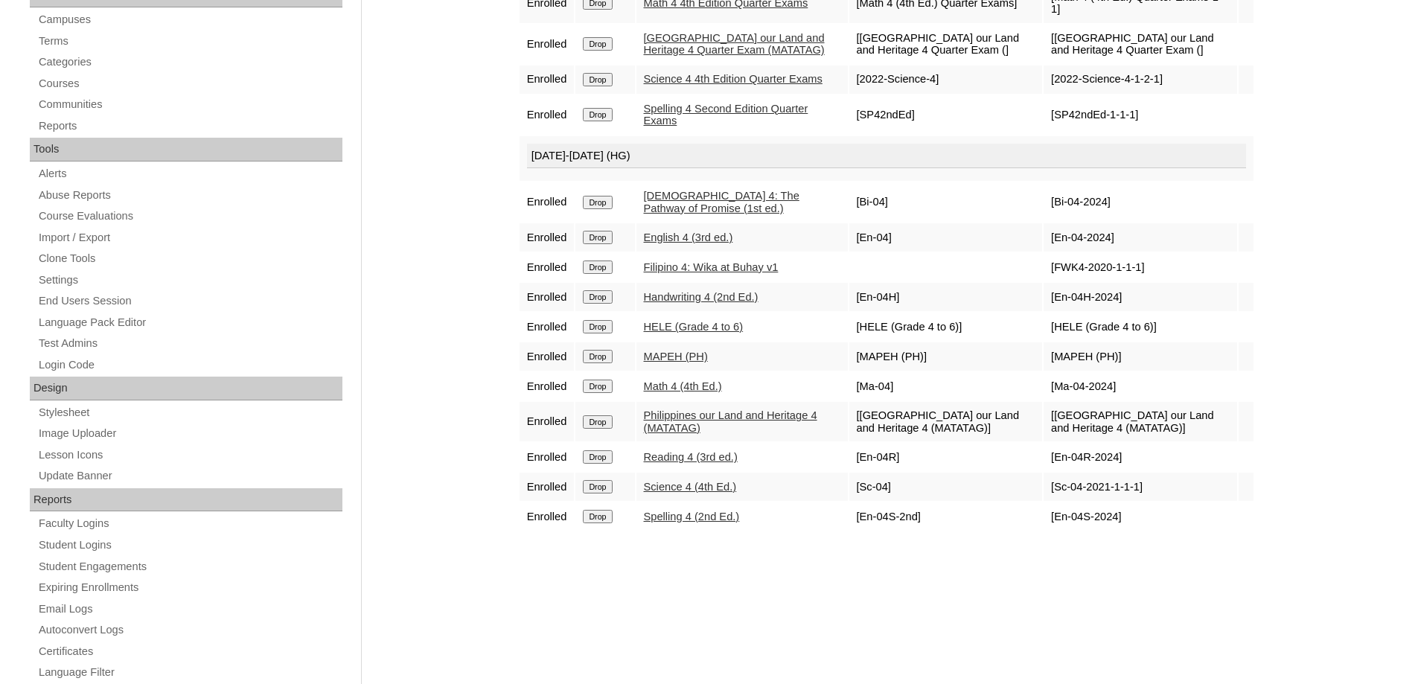
scroll to position [447, 0]
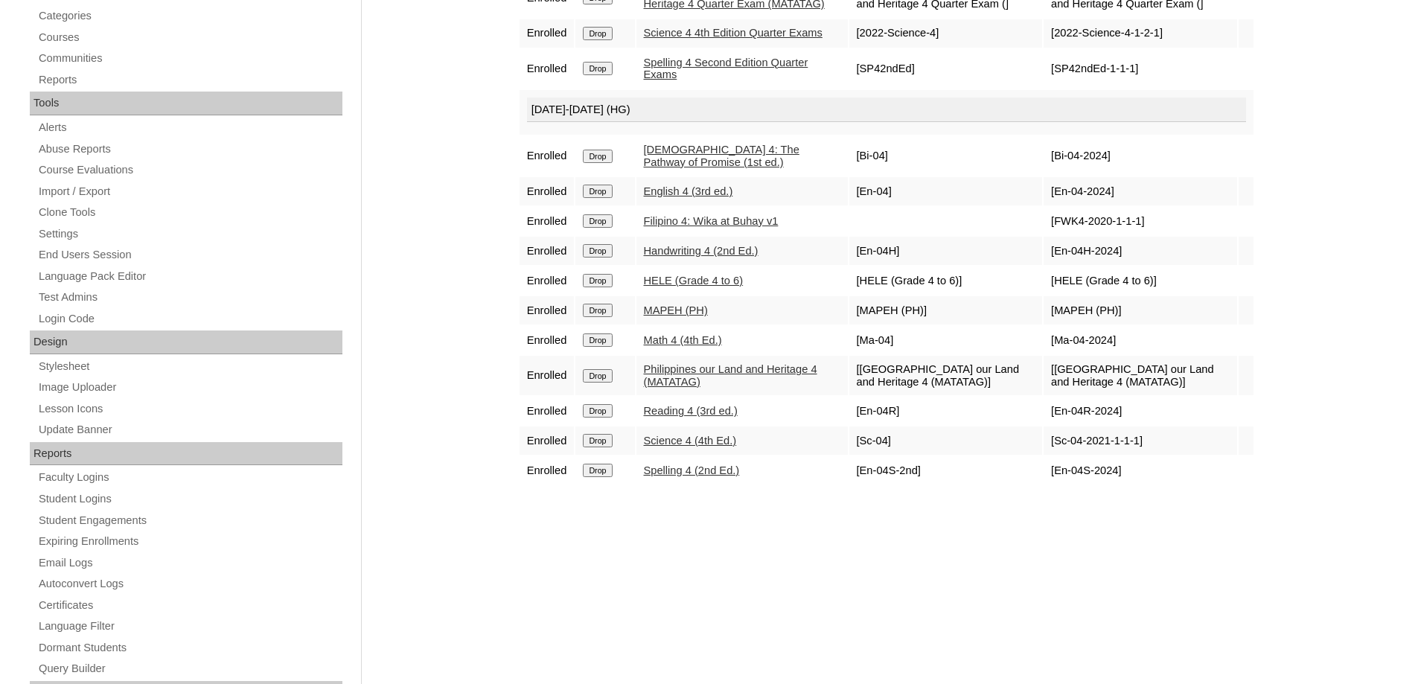
drag, startPoint x: 450, startPoint y: 319, endPoint x: 573, endPoint y: 288, distance: 126.8
click at [452, 319] on div "Admin Home Users Faculty & Staff School Facilitators Parents Students Auto Logi…" at bounding box center [709, 237] width 1418 height 1027
click at [606, 258] on input "Drop" at bounding box center [597, 250] width 29 height 13
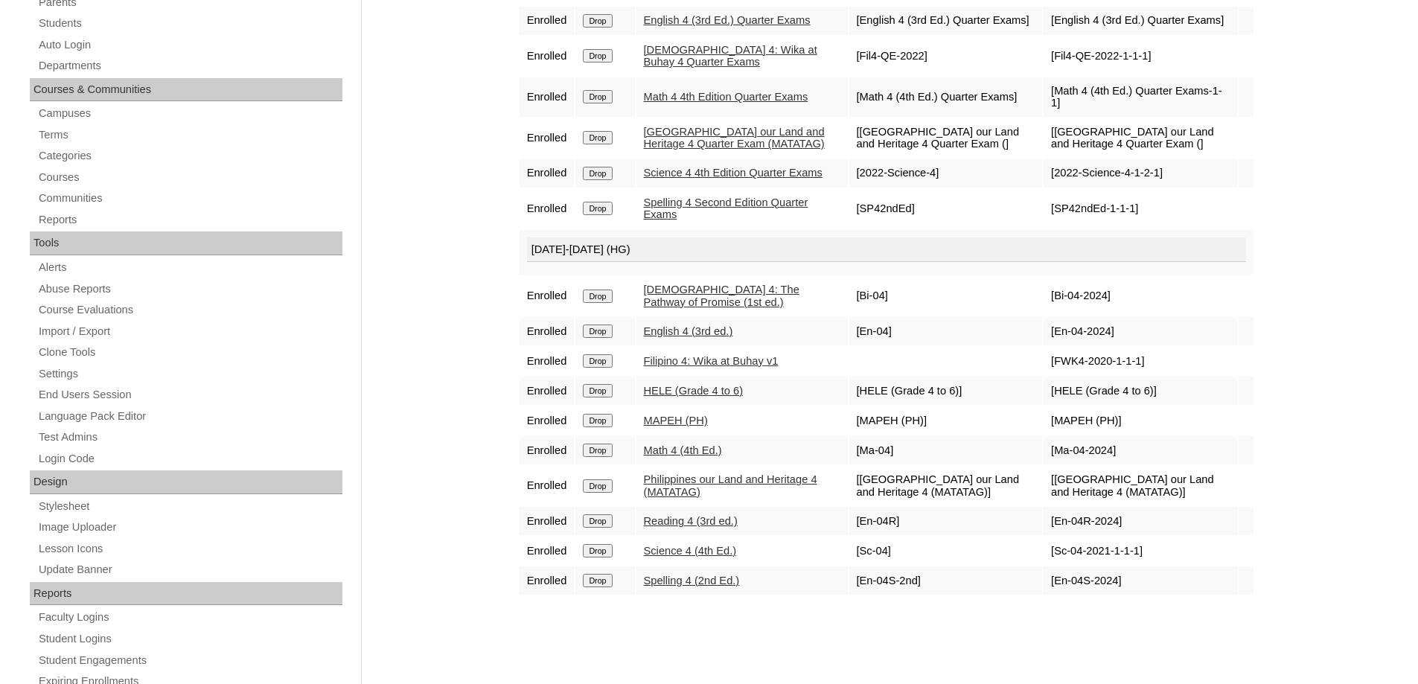
scroll to position [298, 0]
